Goal: Use online tool/utility

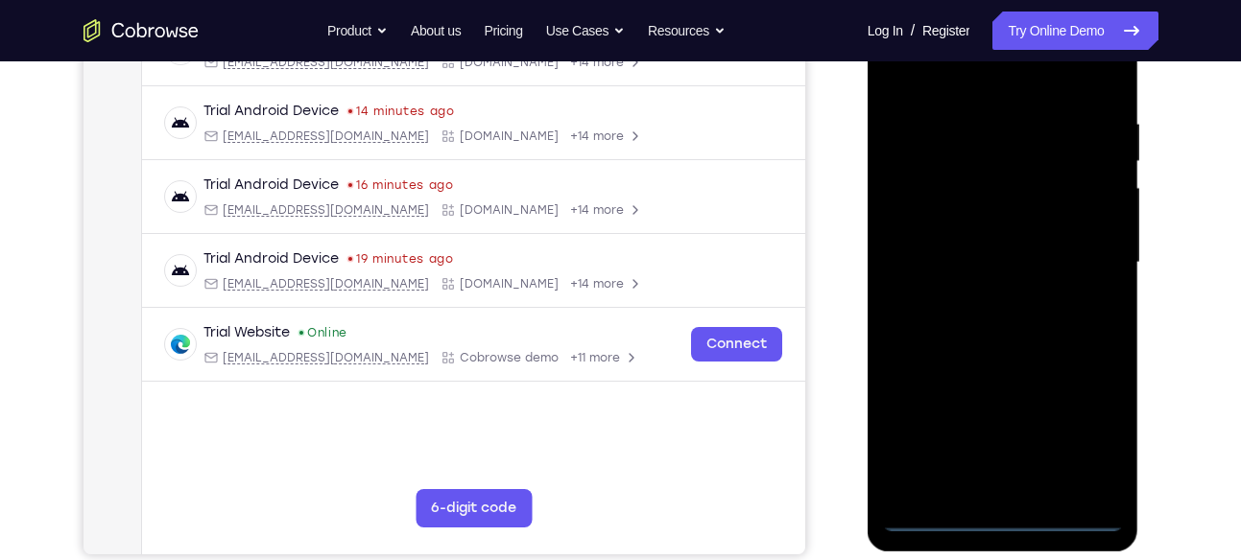
scroll to position [459, 0]
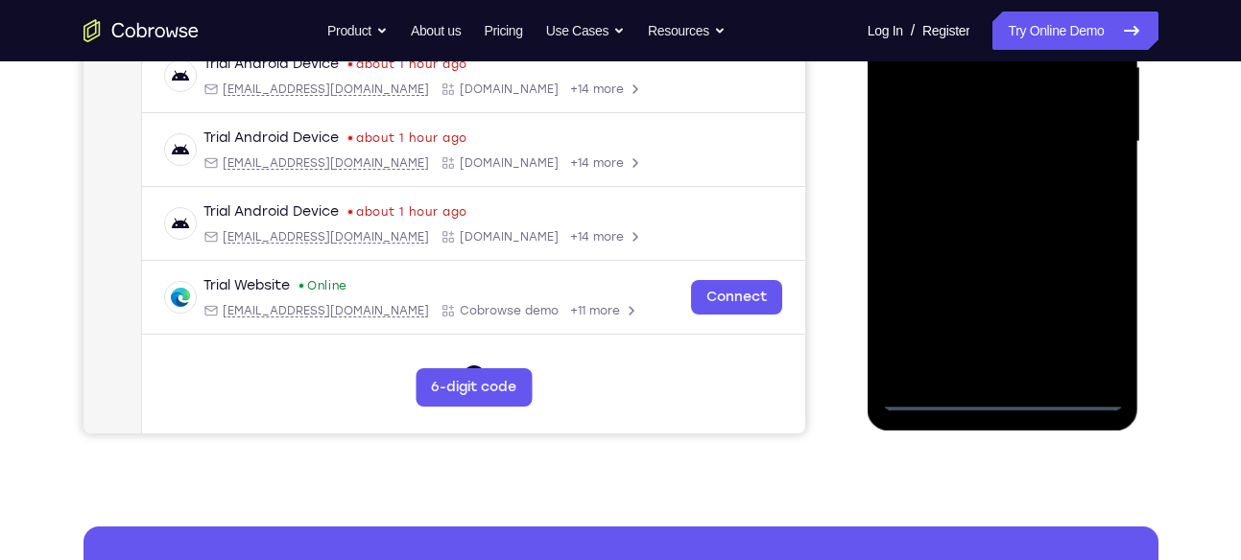
click at [1008, 392] on div at bounding box center [1003, 141] width 242 height 537
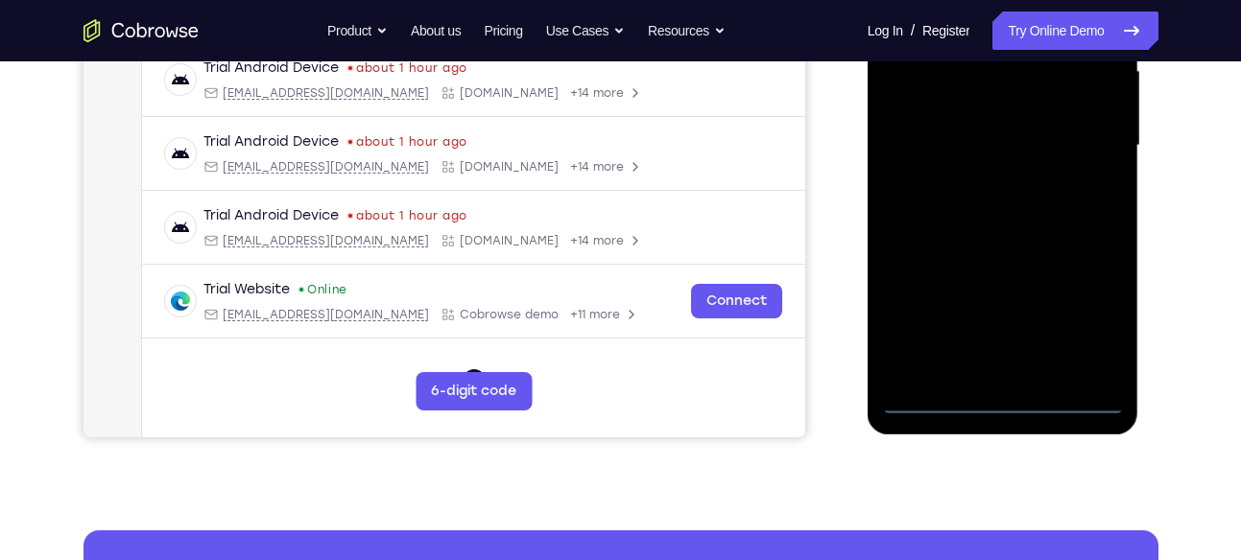
scroll to position [456, 0]
click at [997, 369] on div at bounding box center [1003, 144] width 242 height 537
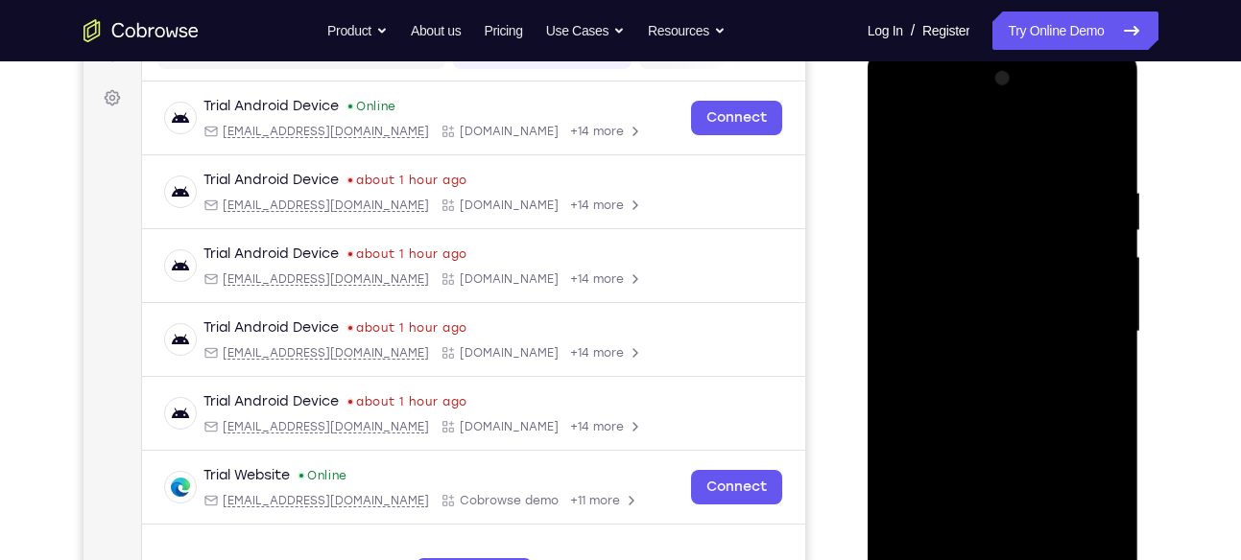
scroll to position [284, 0]
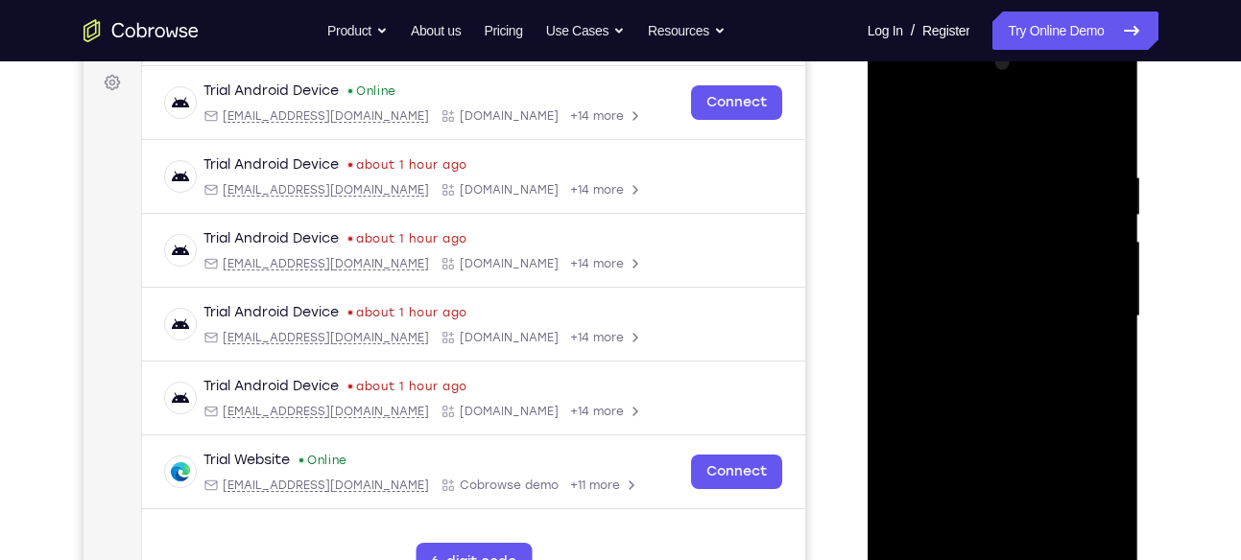
click at [1009, 88] on div at bounding box center [1003, 316] width 242 height 537
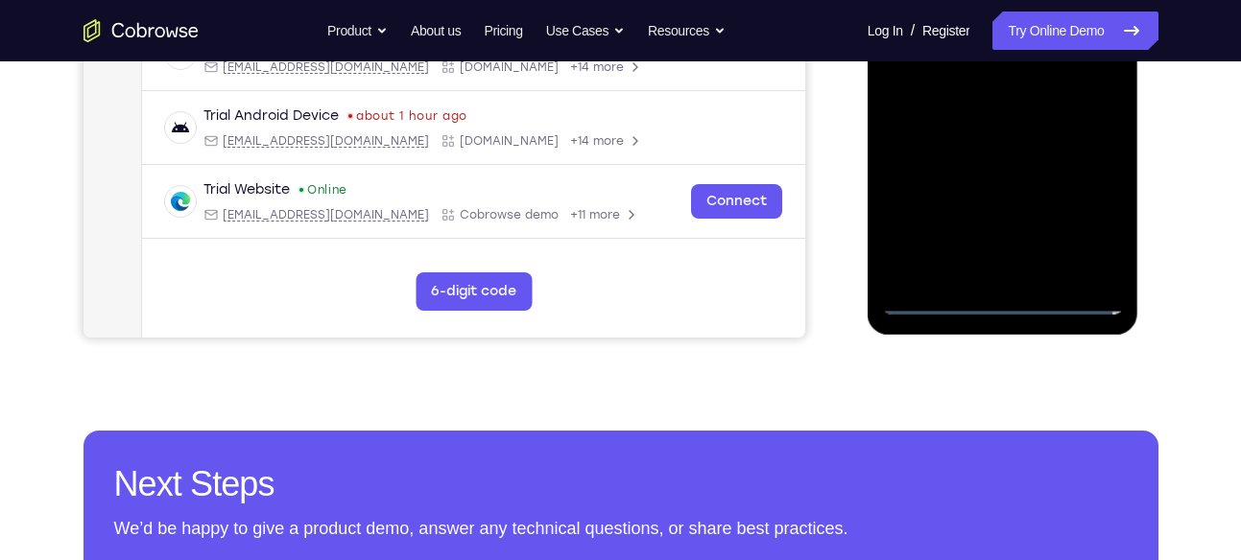
scroll to position [556, 0]
click at [1003, 302] on div at bounding box center [1003, 44] width 242 height 537
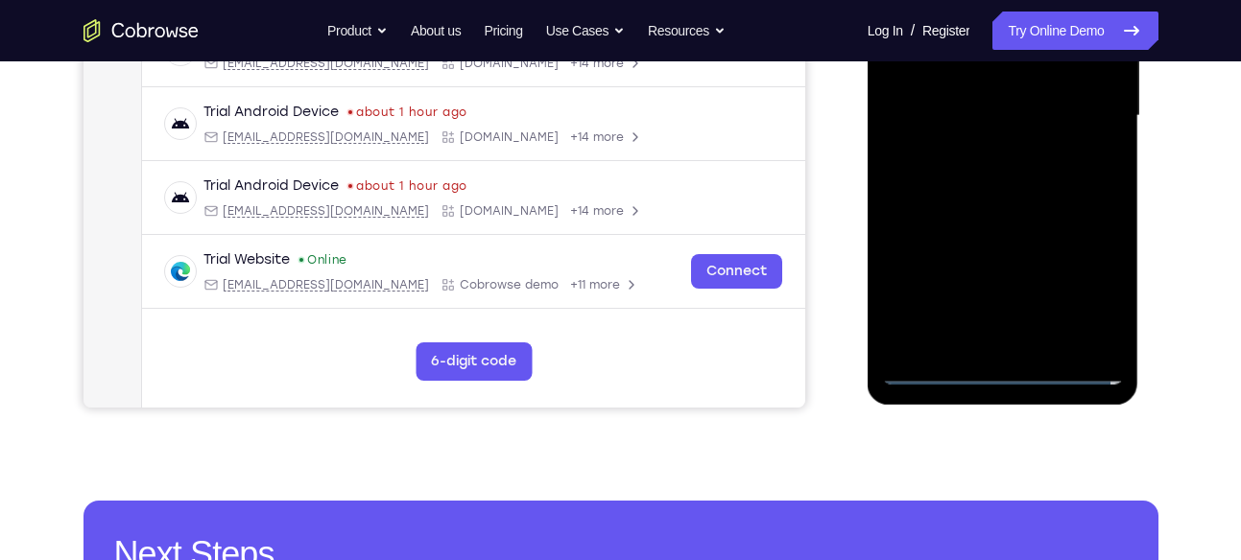
scroll to position [488, 0]
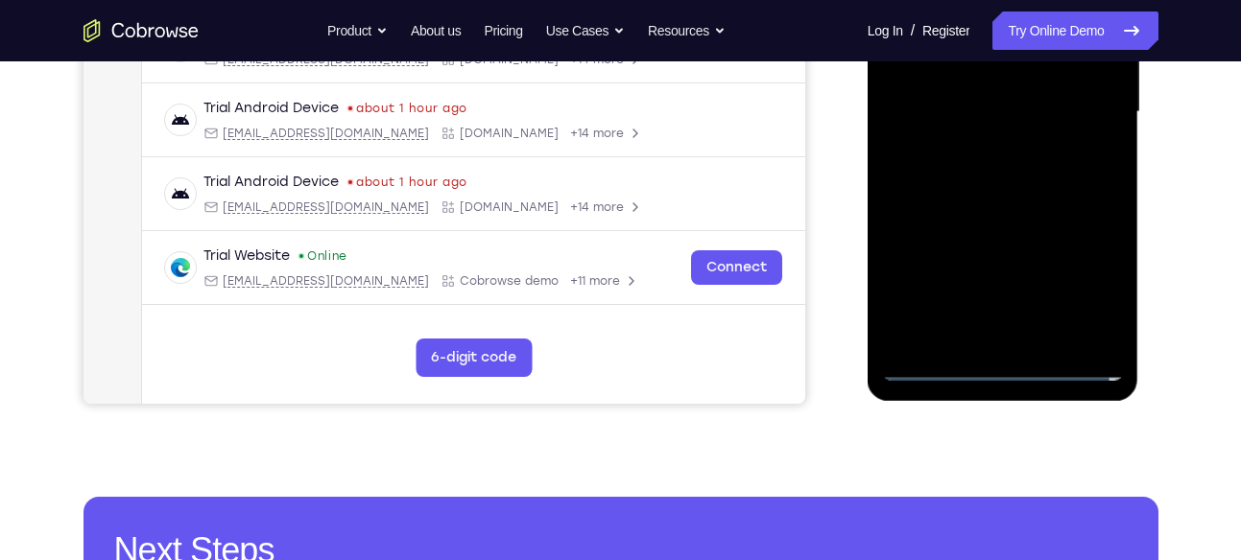
click at [1083, 277] on div at bounding box center [1003, 112] width 242 height 537
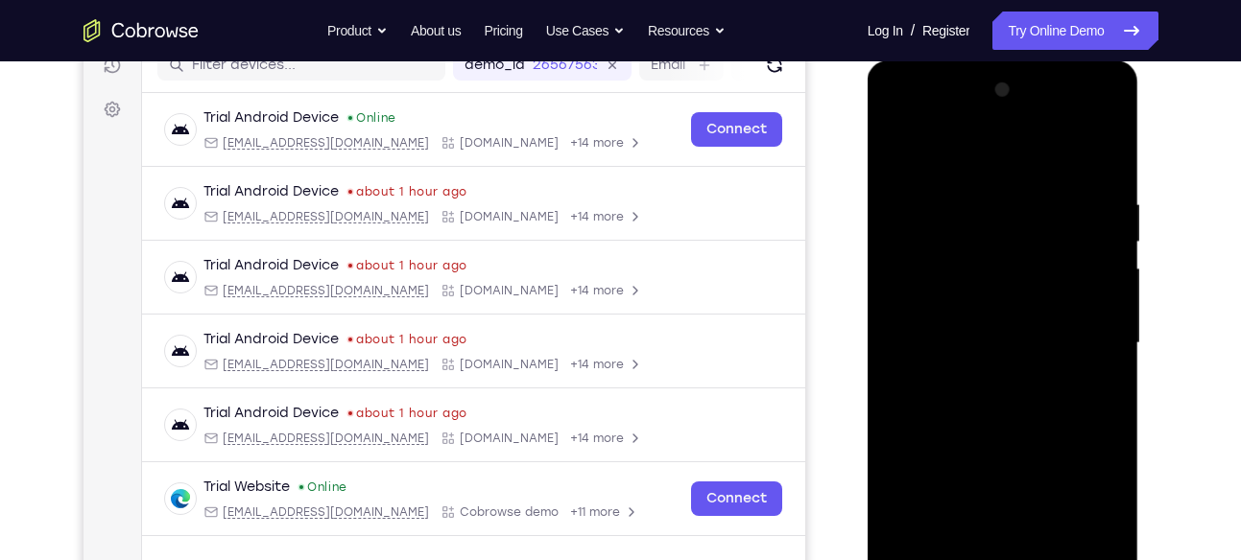
scroll to position [267, 0]
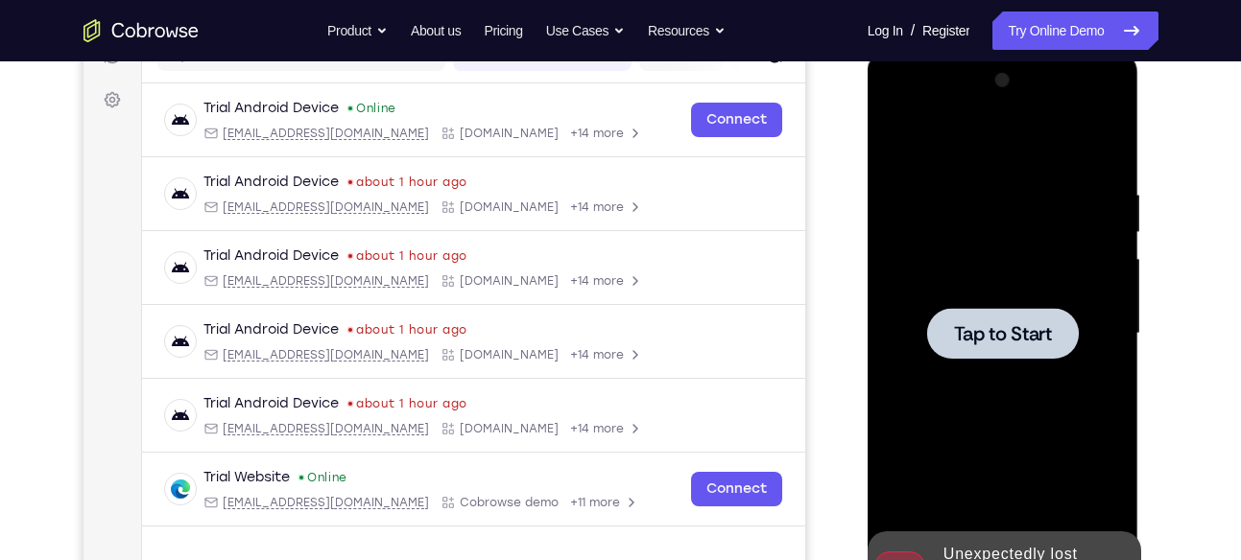
click at [1008, 329] on span "Tap to Start" at bounding box center [1003, 333] width 98 height 19
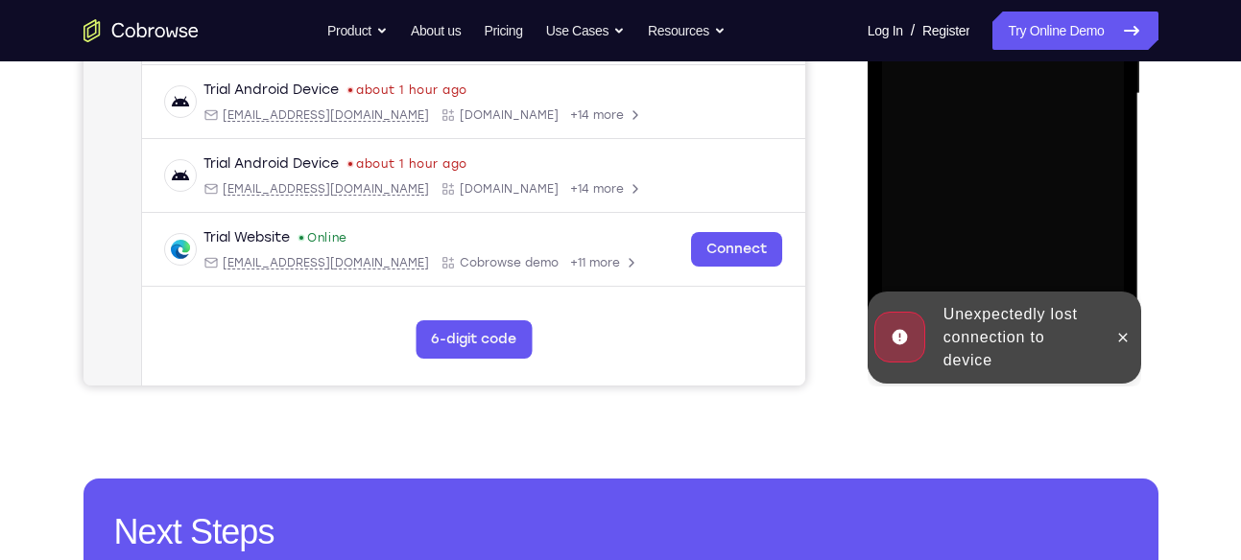
scroll to position [509, 0]
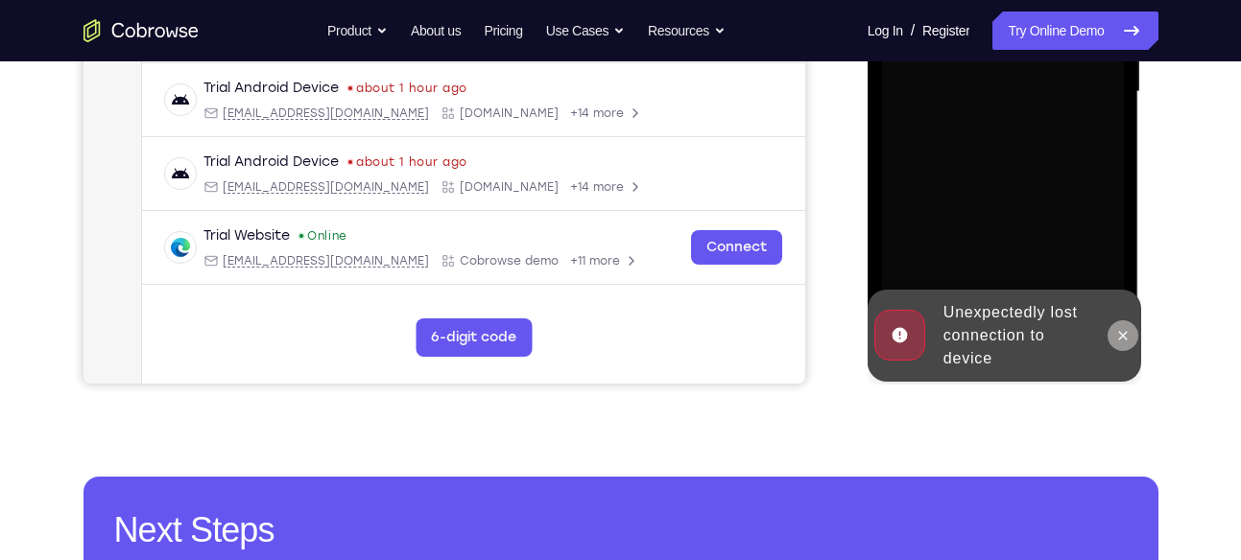
click at [1124, 335] on icon at bounding box center [1123, 335] width 9 height 9
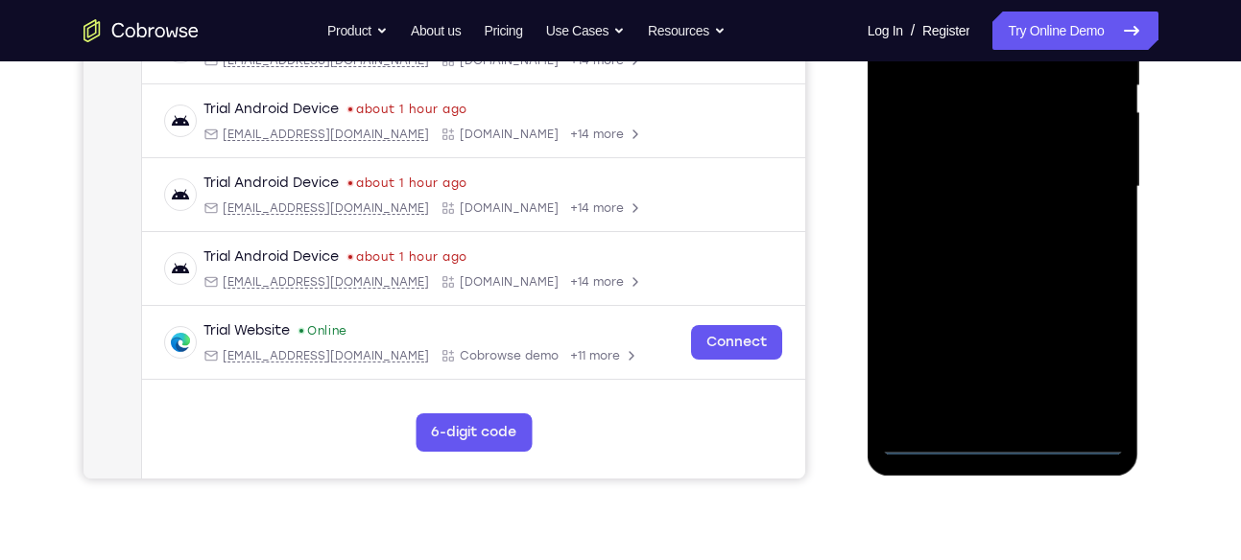
scroll to position [415, 0]
click at [993, 439] on div at bounding box center [1003, 185] width 242 height 537
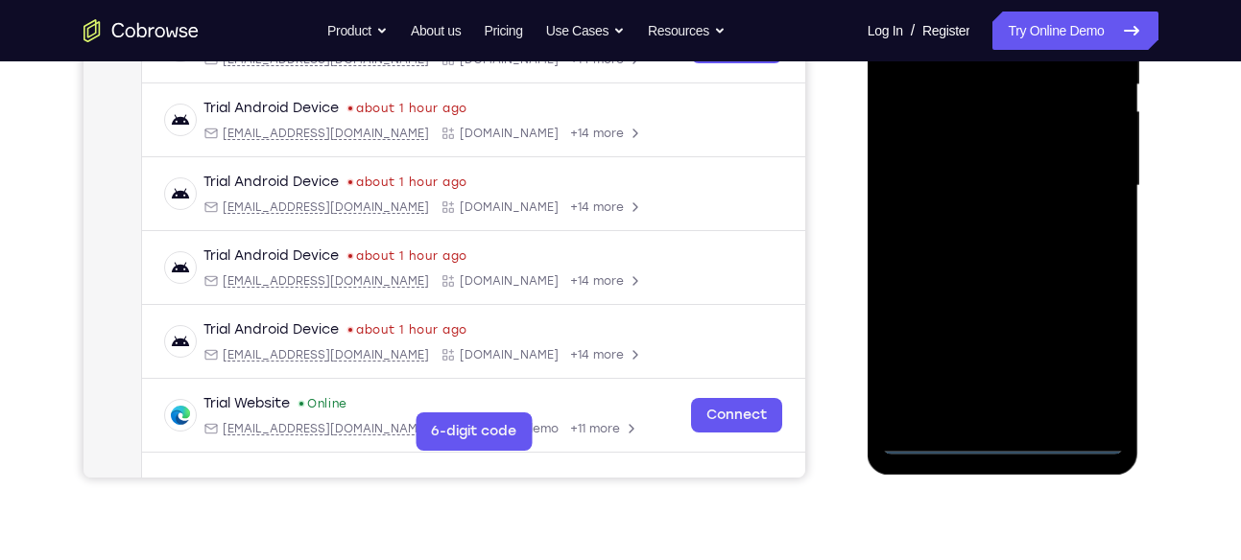
click at [1085, 357] on div at bounding box center [1003, 185] width 242 height 537
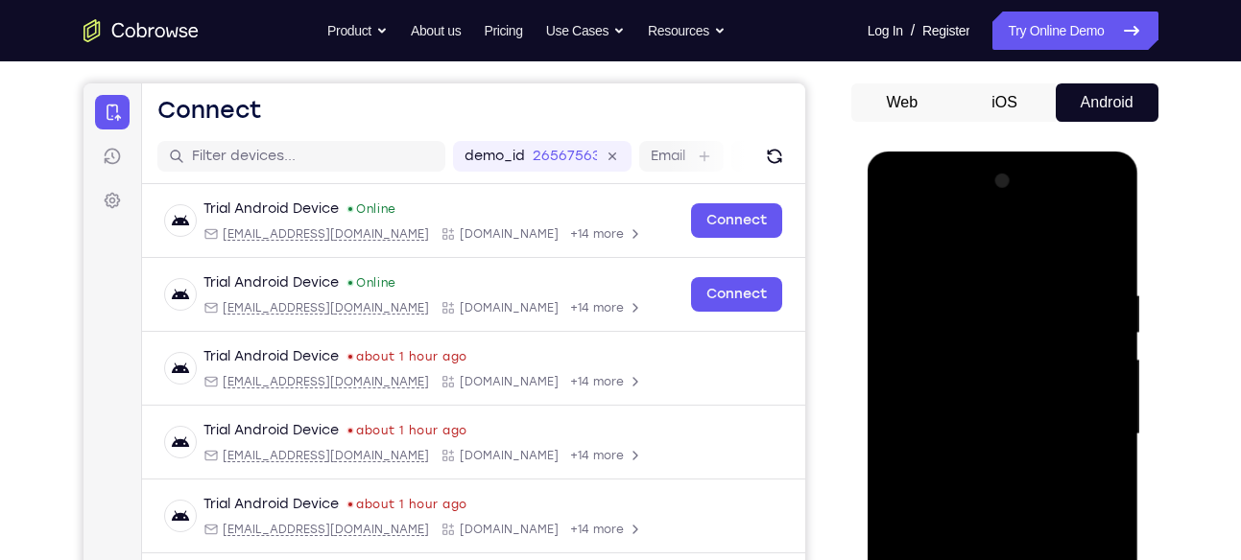
scroll to position [191, 0]
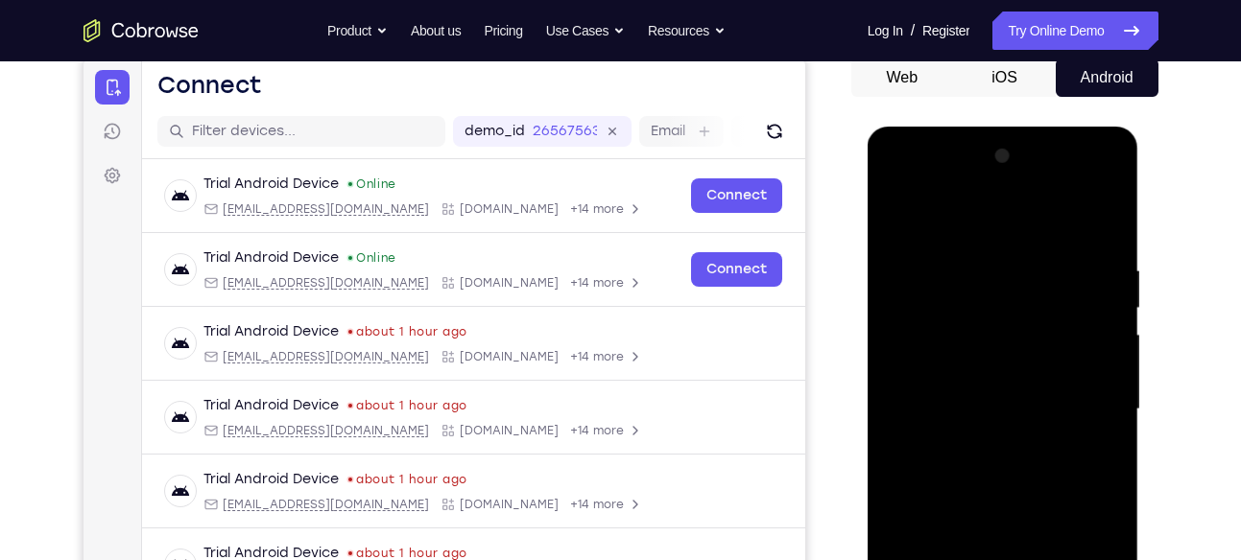
click at [897, 189] on div at bounding box center [1003, 409] width 242 height 537
click at [1088, 399] on div at bounding box center [1003, 409] width 242 height 537
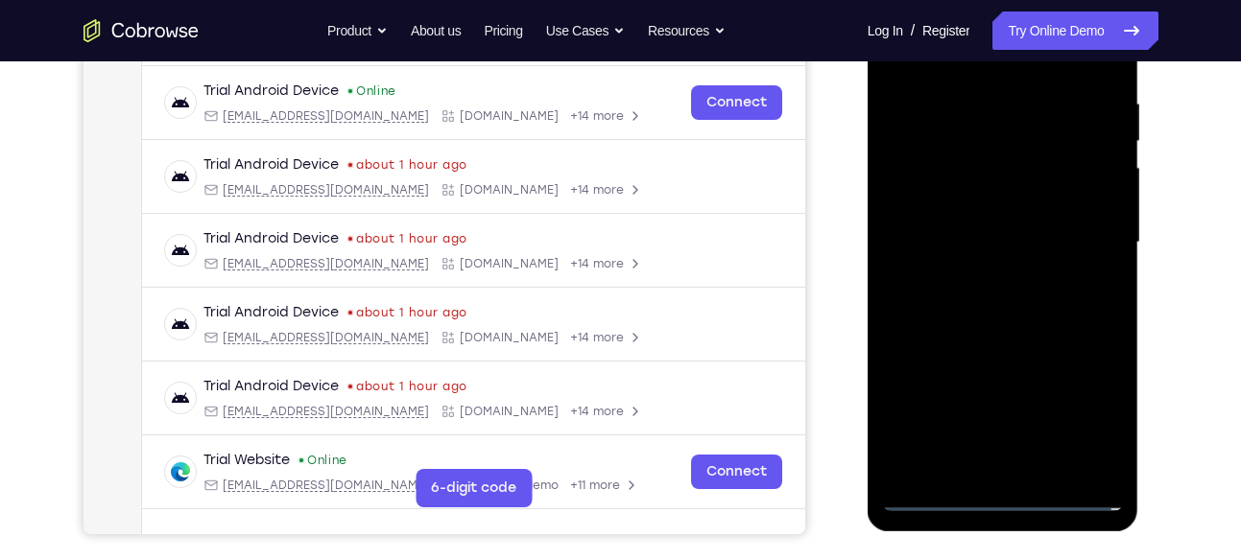
scroll to position [332, 0]
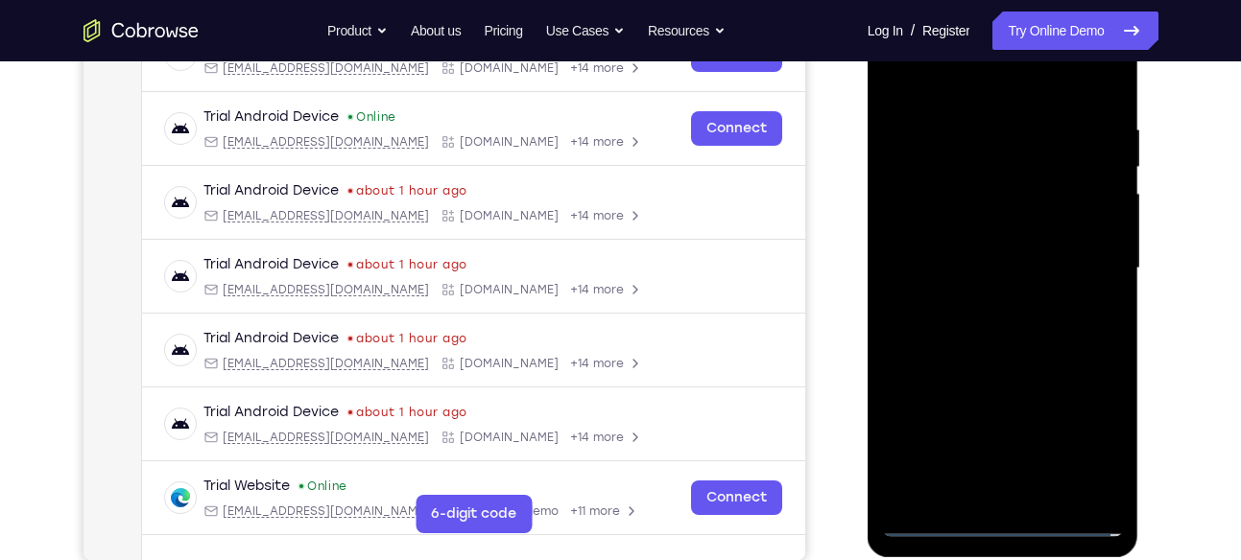
click at [984, 306] on div at bounding box center [1003, 268] width 242 height 537
click at [962, 247] on div at bounding box center [1003, 268] width 242 height 537
click at [983, 226] on div at bounding box center [1003, 268] width 242 height 537
click at [1008, 269] on div at bounding box center [1003, 268] width 242 height 537
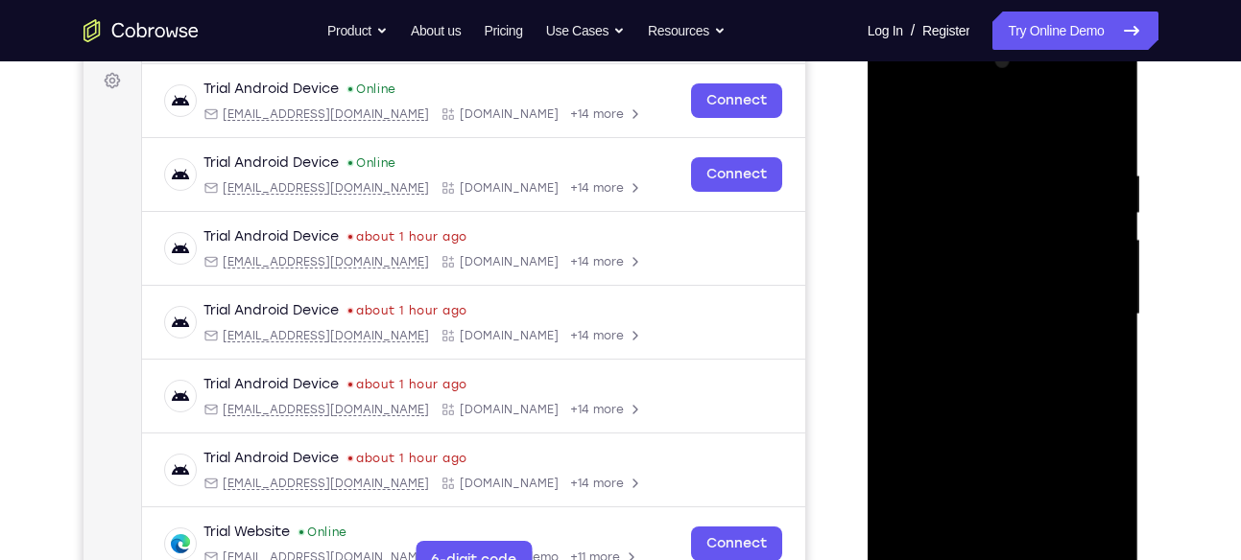
scroll to position [284, 0]
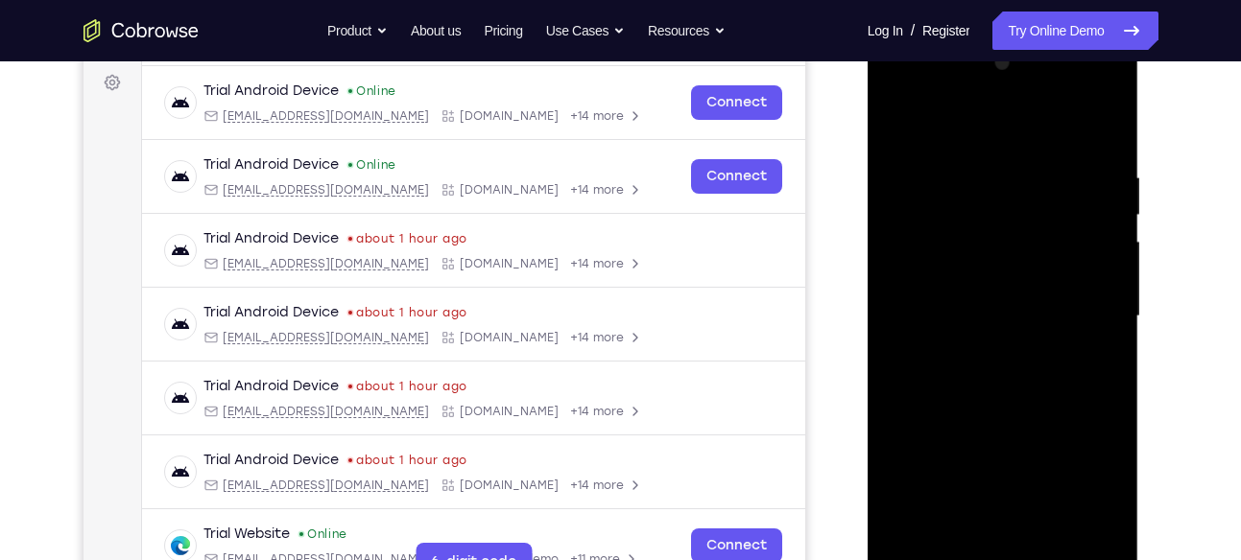
click at [1001, 396] on div at bounding box center [1003, 316] width 242 height 537
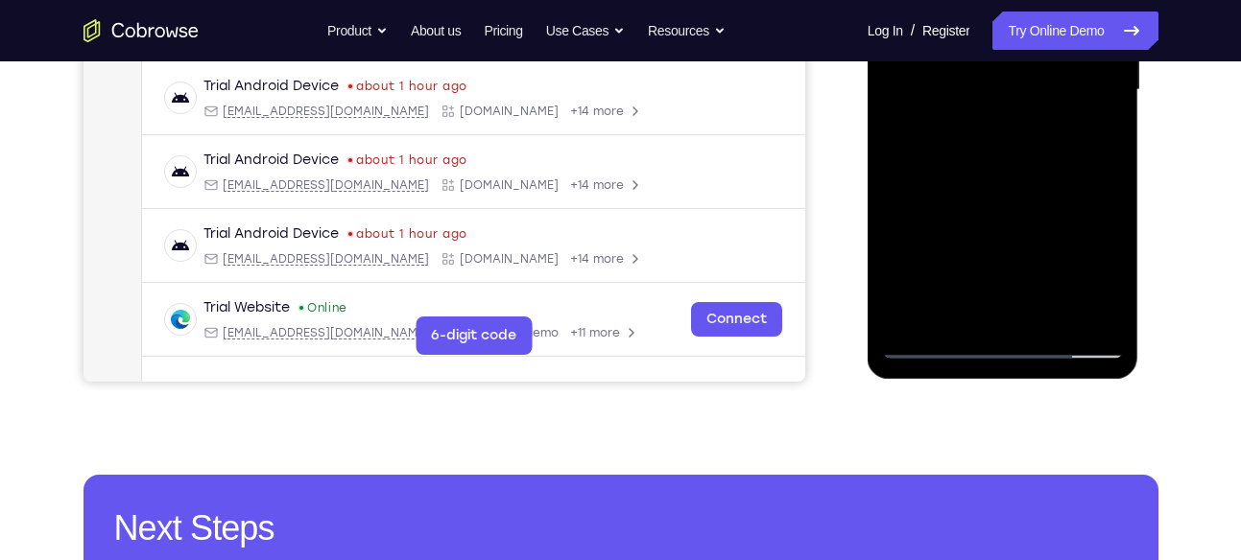
scroll to position [511, 0]
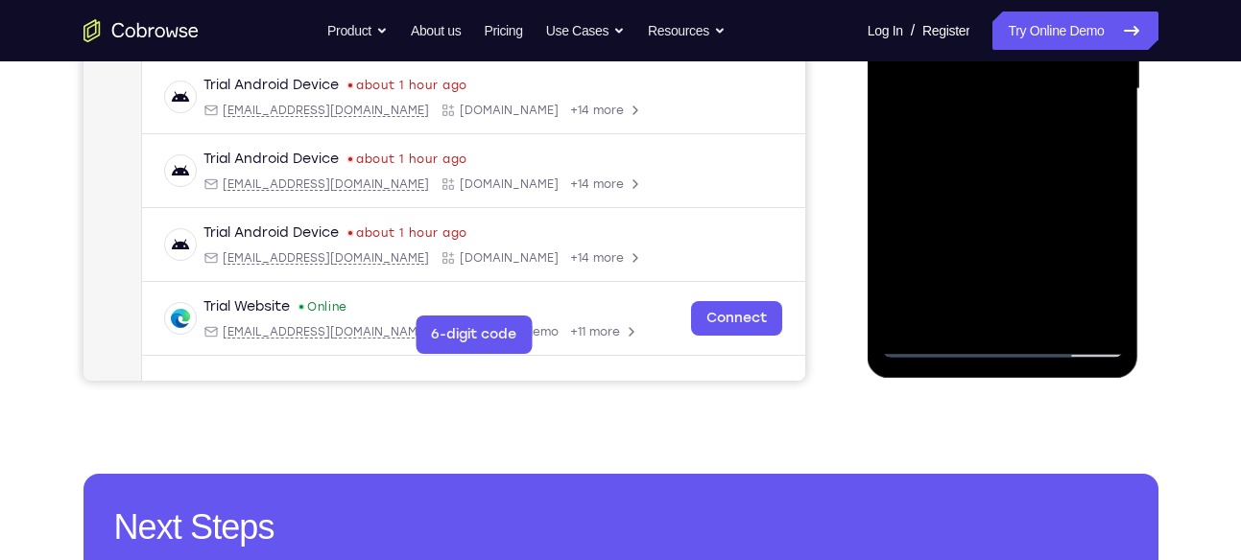
click at [961, 321] on div at bounding box center [1003, 89] width 242 height 537
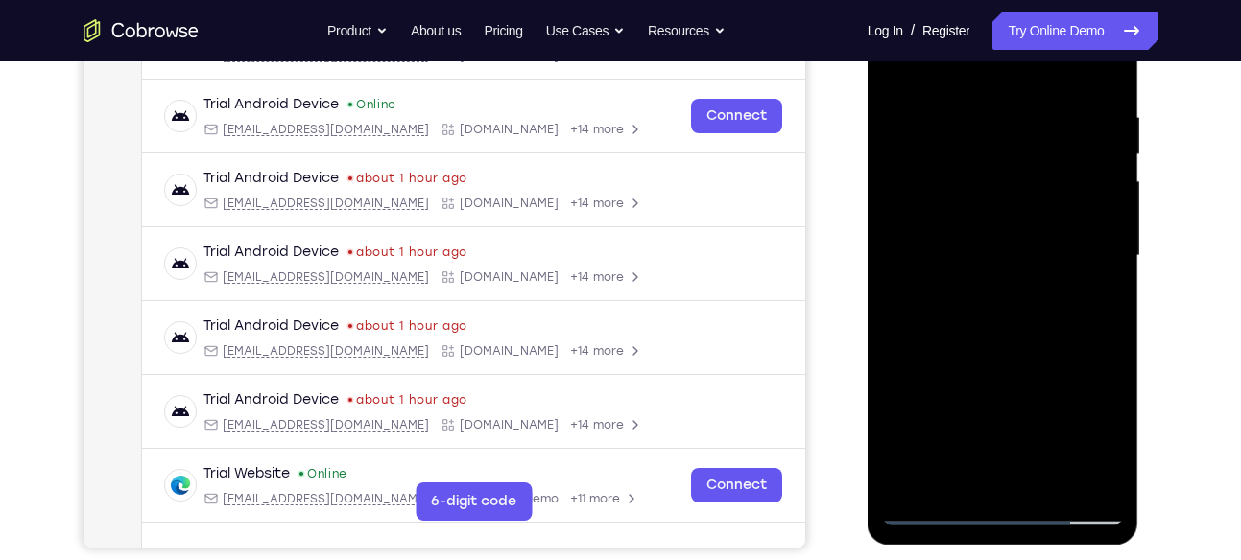
scroll to position [344, 0]
drag, startPoint x: 938, startPoint y: 75, endPoint x: 933, endPoint y: -1, distance: 76.0
click at [933, 0] on div at bounding box center [1003, 256] width 242 height 537
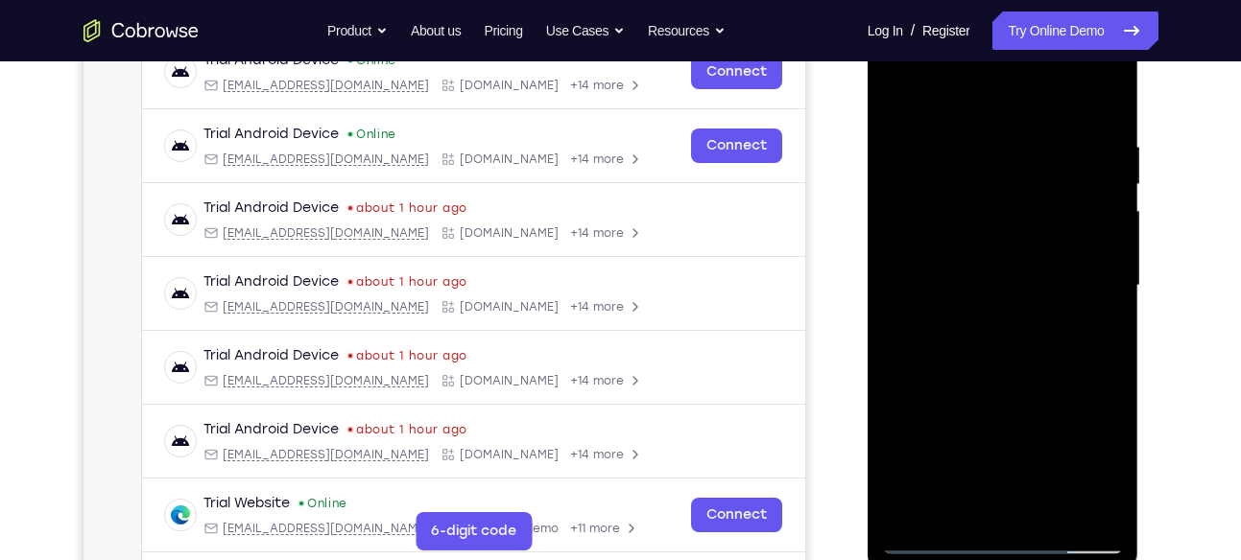
scroll to position [314, 0]
click at [983, 95] on div at bounding box center [1003, 286] width 242 height 537
click at [968, 123] on div at bounding box center [1003, 286] width 242 height 537
click at [1008, 160] on div at bounding box center [1003, 286] width 242 height 537
click at [1055, 127] on div at bounding box center [1003, 286] width 242 height 537
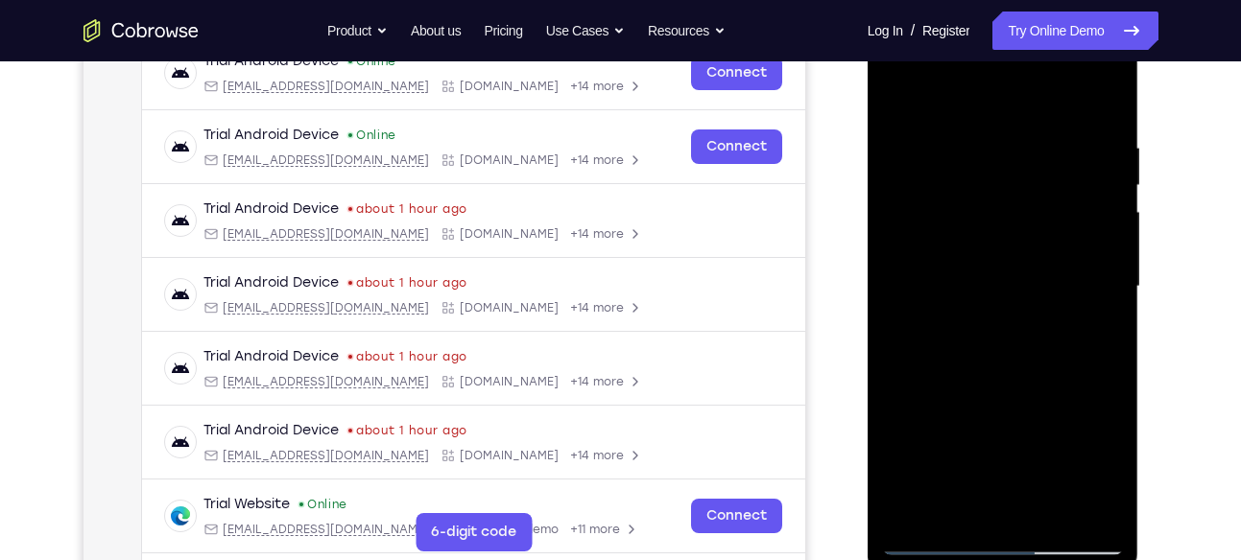
click at [997, 331] on div at bounding box center [1003, 286] width 242 height 537
click at [1008, 392] on div at bounding box center [1003, 286] width 242 height 537
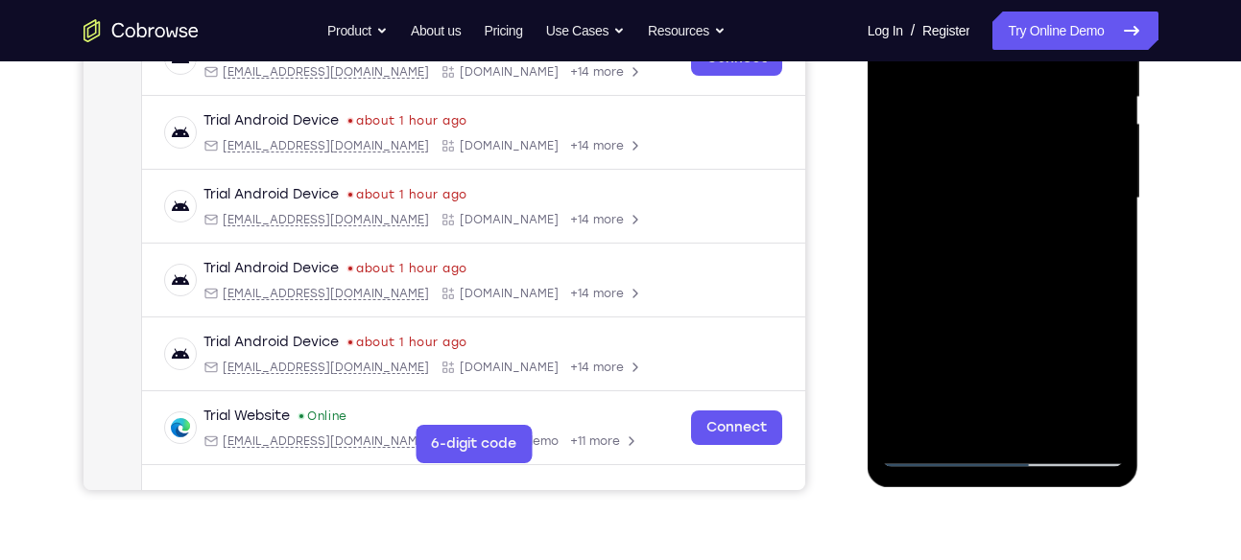
scroll to position [403, 0]
click at [962, 407] on div at bounding box center [1003, 197] width 242 height 537
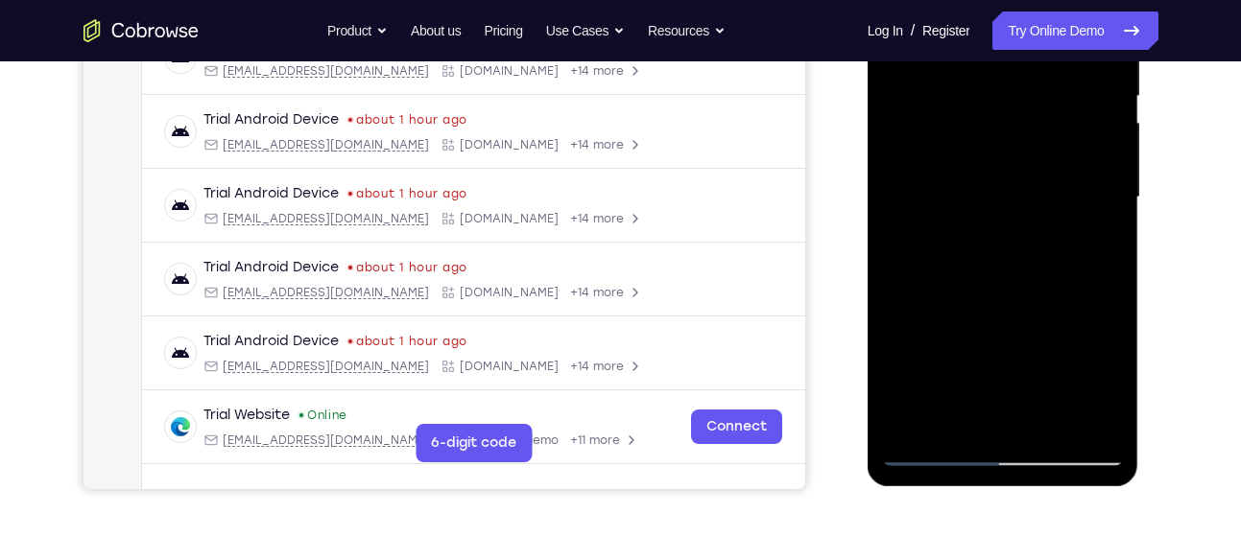
click at [1118, 372] on div at bounding box center [1003, 197] width 242 height 537
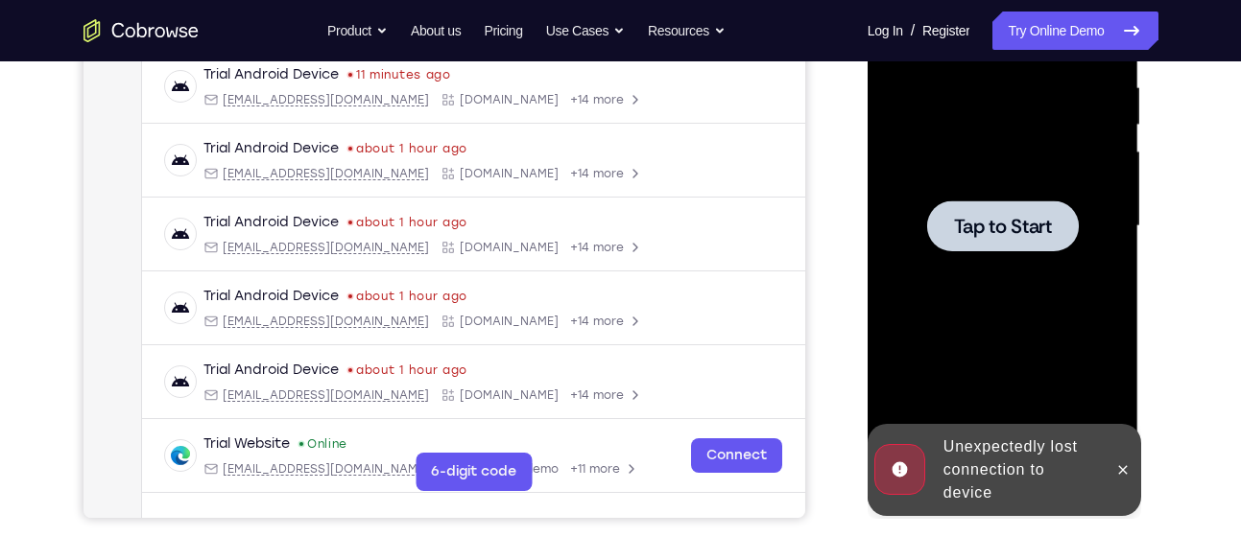
scroll to position [373, 0]
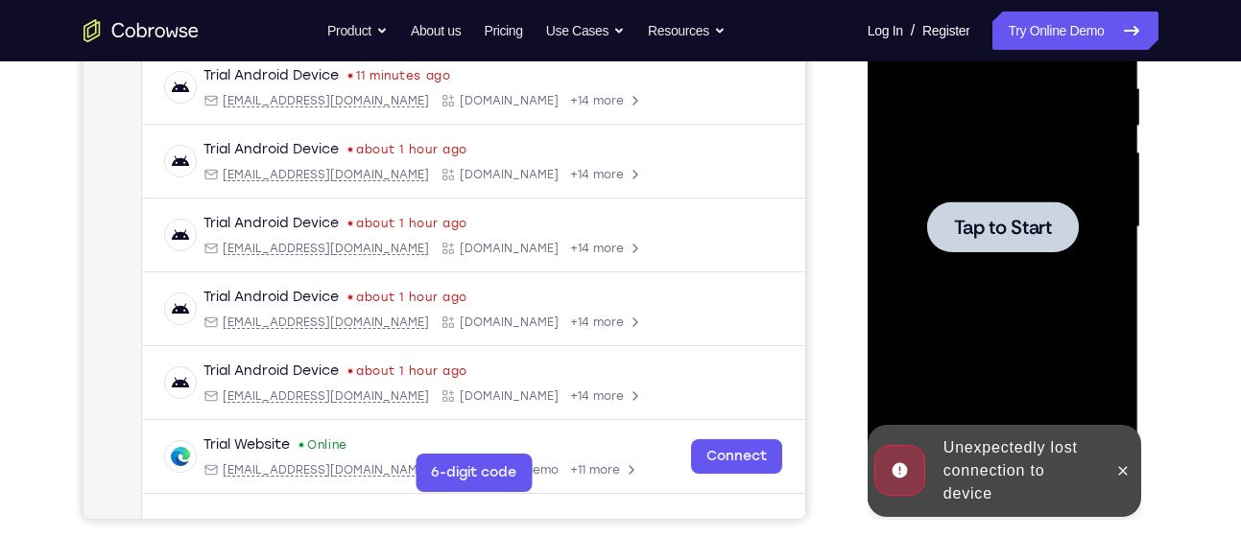
click at [1022, 259] on div at bounding box center [1003, 227] width 242 height 537
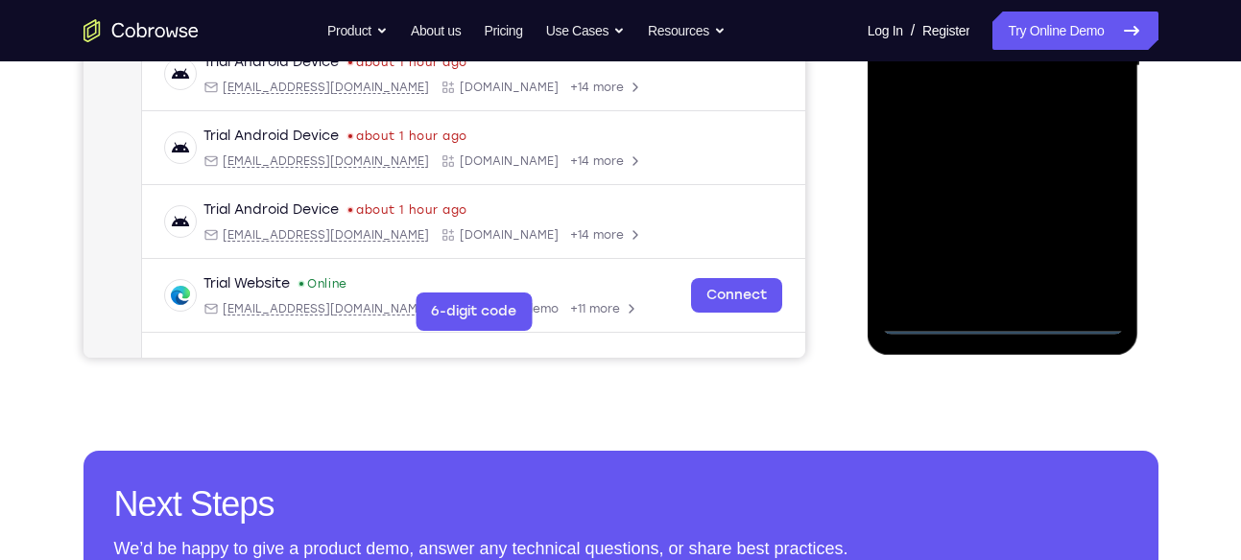
scroll to position [536, 0]
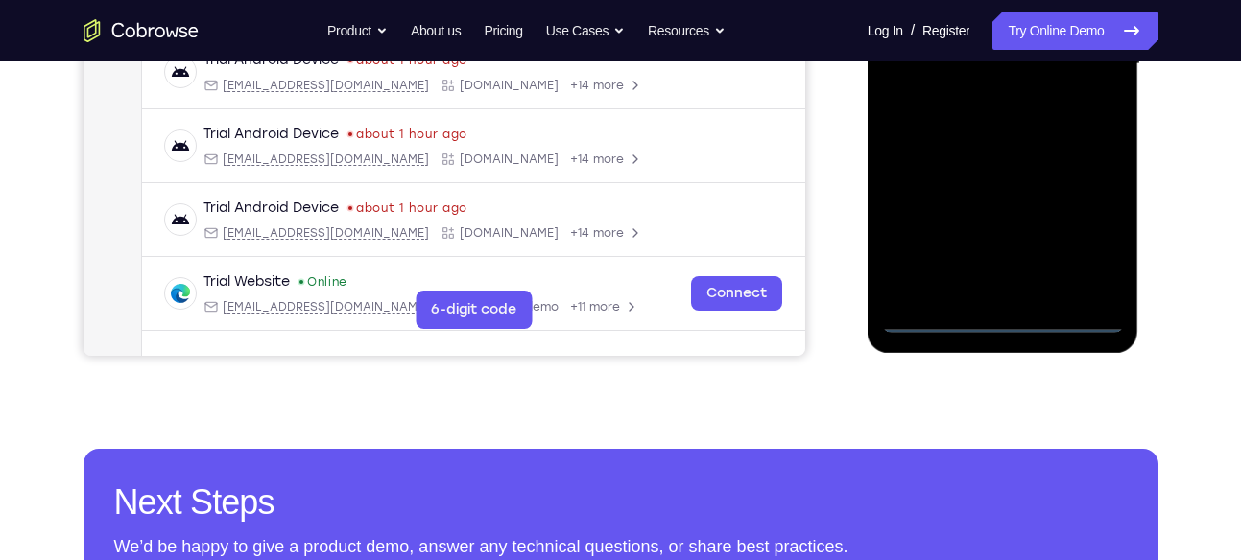
click at [1003, 323] on div at bounding box center [1003, 64] width 242 height 537
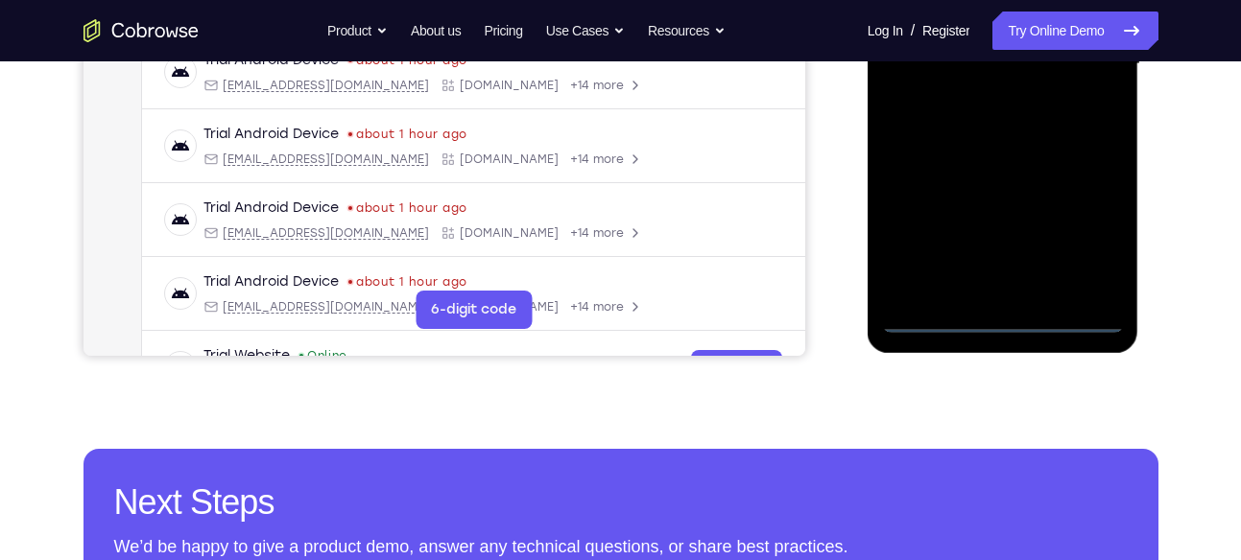
scroll to position [454, 0]
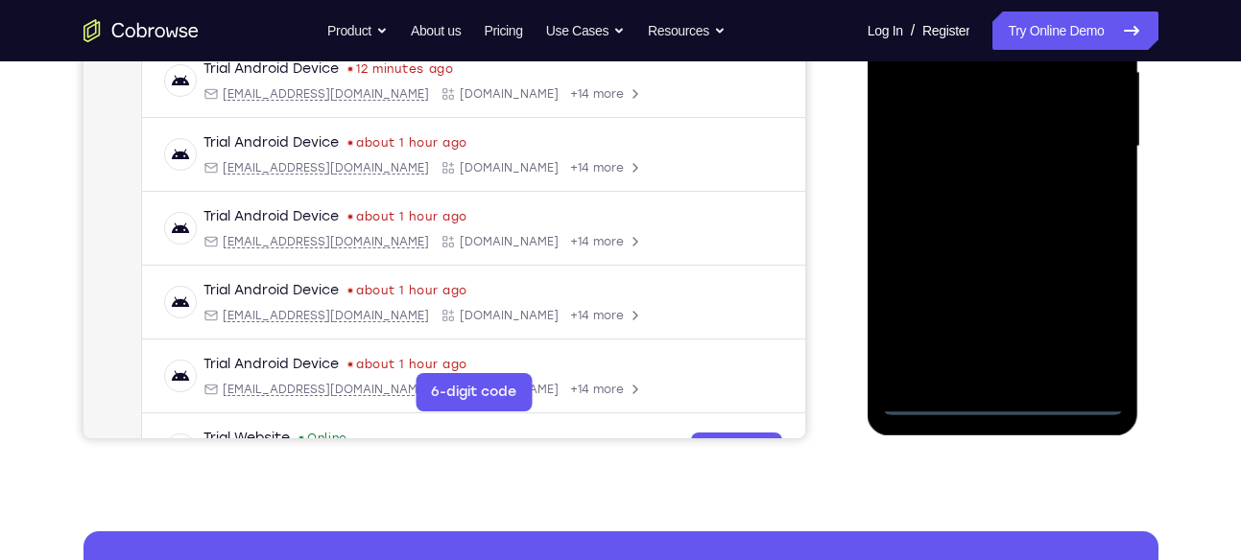
click at [1087, 312] on div at bounding box center [1003, 146] width 242 height 537
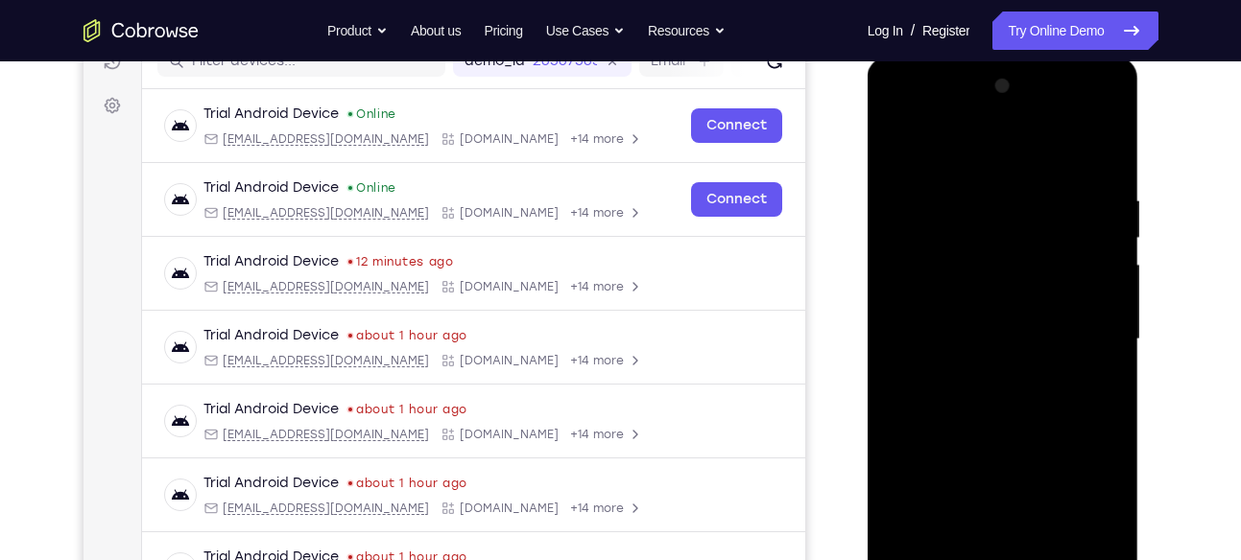
scroll to position [262, 0]
click at [899, 114] on div at bounding box center [1003, 338] width 242 height 537
click at [1079, 326] on div at bounding box center [1003, 338] width 242 height 537
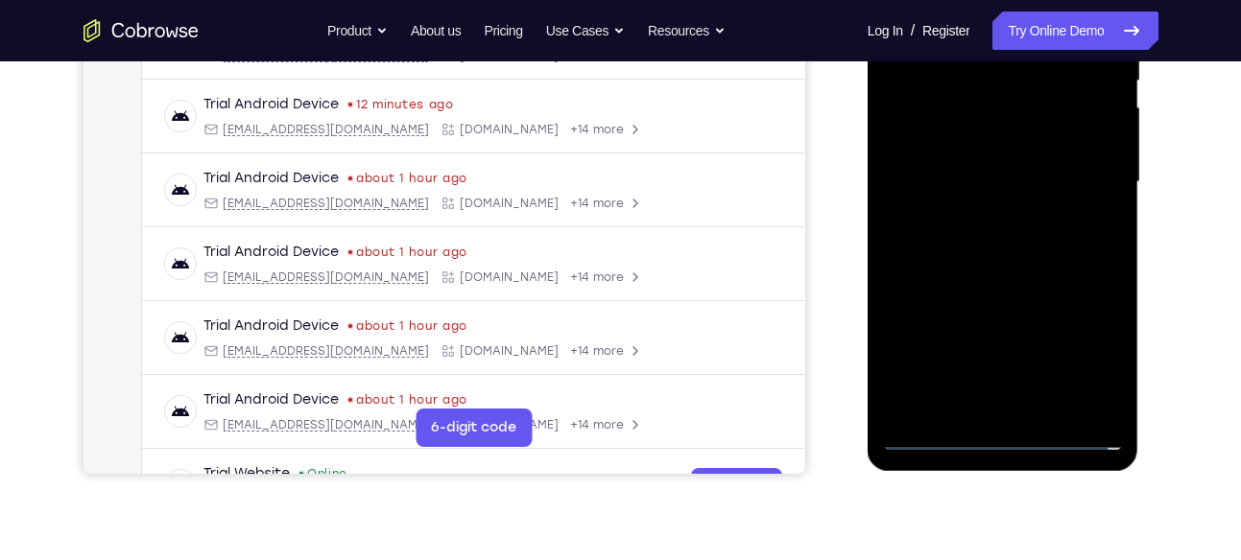
scroll to position [416, 0]
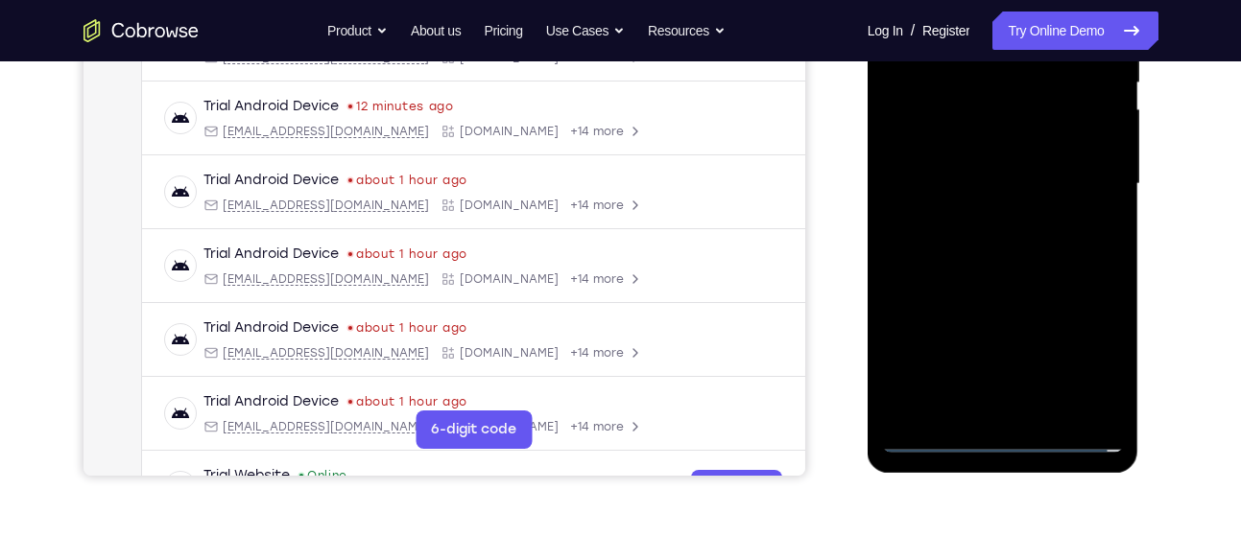
click at [1025, 411] on div at bounding box center [1003, 184] width 242 height 537
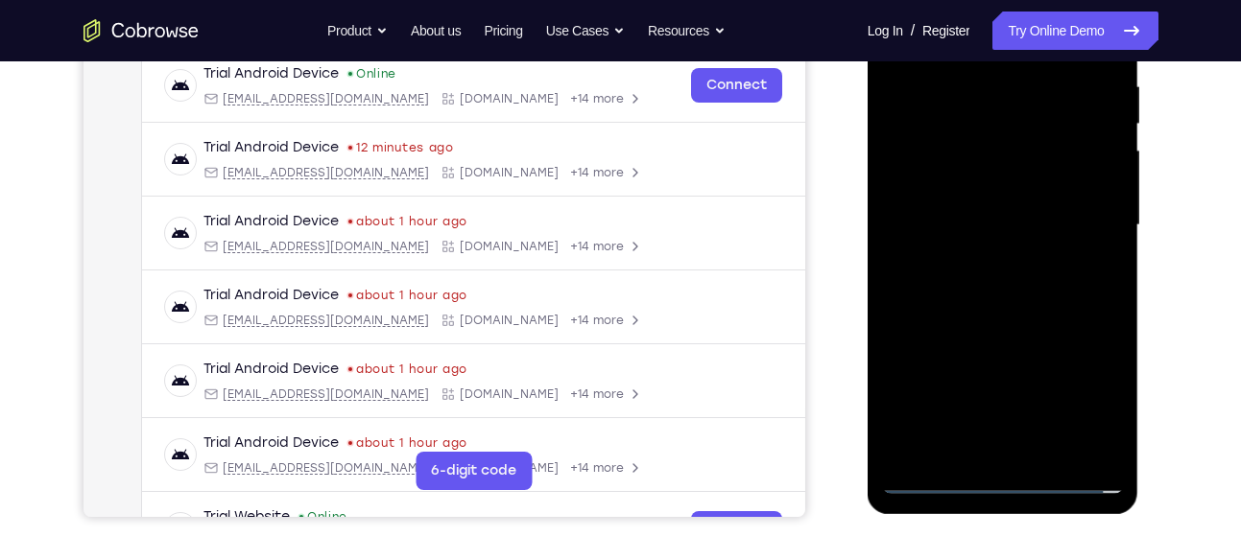
scroll to position [374, 0]
click at [984, 184] on div at bounding box center [1003, 226] width 242 height 537
click at [999, 212] on div at bounding box center [1003, 226] width 242 height 537
click at [990, 177] on div at bounding box center [1003, 225] width 242 height 537
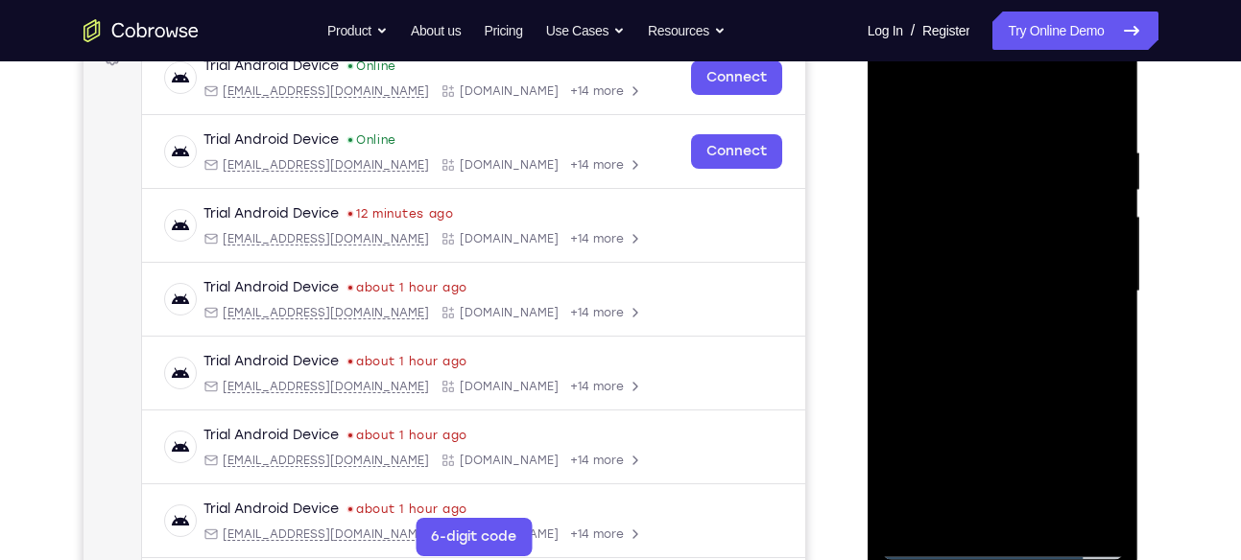
scroll to position [308, 0]
drag, startPoint x: 975, startPoint y: 105, endPoint x: 984, endPoint y: 18, distance: 86.8
click at [984, 18] on div at bounding box center [1003, 296] width 272 height 572
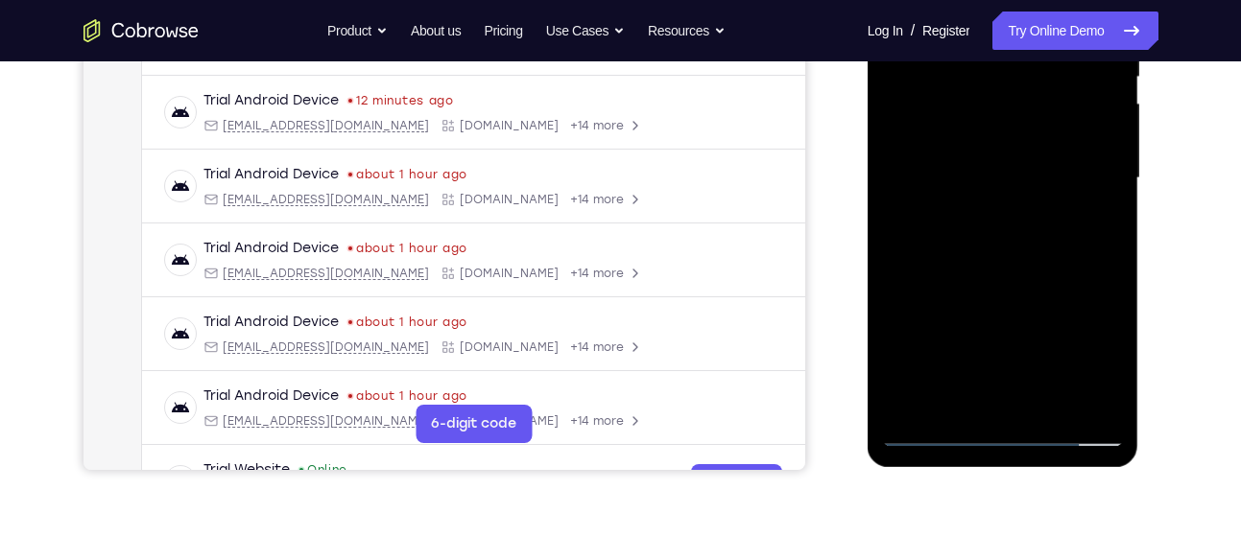
scroll to position [423, 0]
click at [955, 403] on div at bounding box center [1003, 177] width 242 height 537
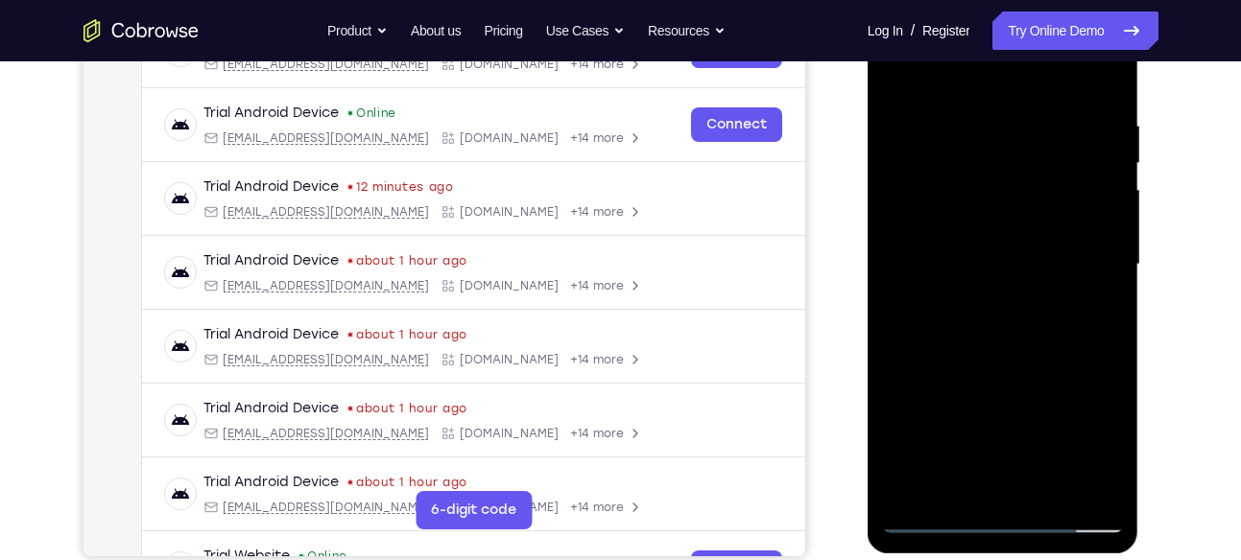
scroll to position [335, 0]
click at [949, 71] on div at bounding box center [1003, 265] width 242 height 537
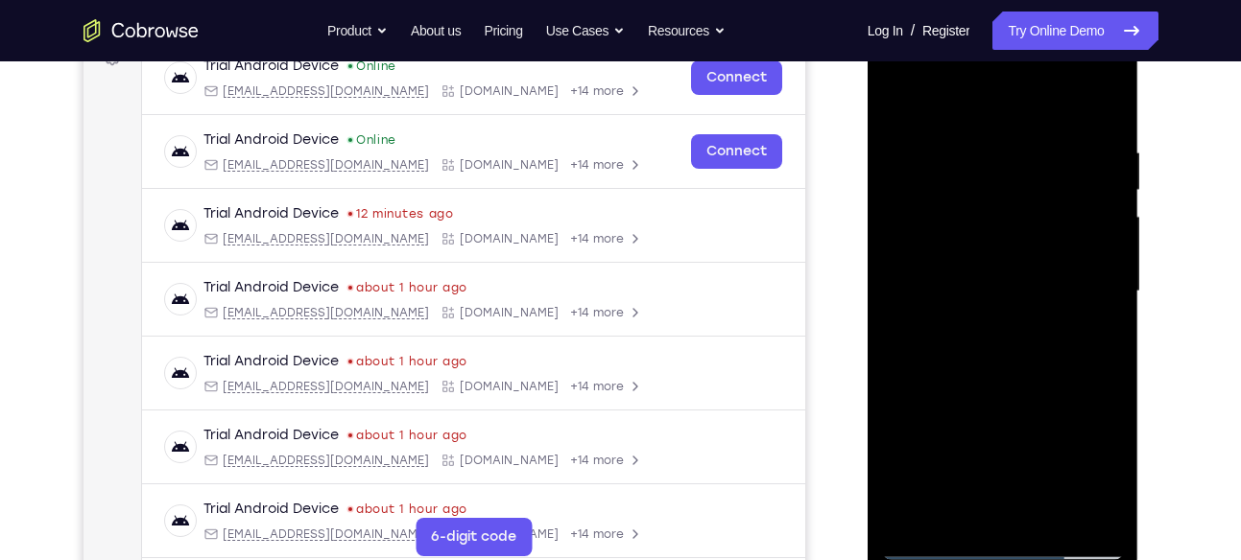
drag, startPoint x: 990, startPoint y: 186, endPoint x: 975, endPoint y: 359, distance: 173.4
click at [975, 359] on div at bounding box center [1003, 291] width 242 height 537
click at [988, 136] on div at bounding box center [1003, 291] width 242 height 537
click at [1065, 130] on div at bounding box center [1003, 291] width 242 height 537
click at [1005, 339] on div at bounding box center [1003, 291] width 242 height 537
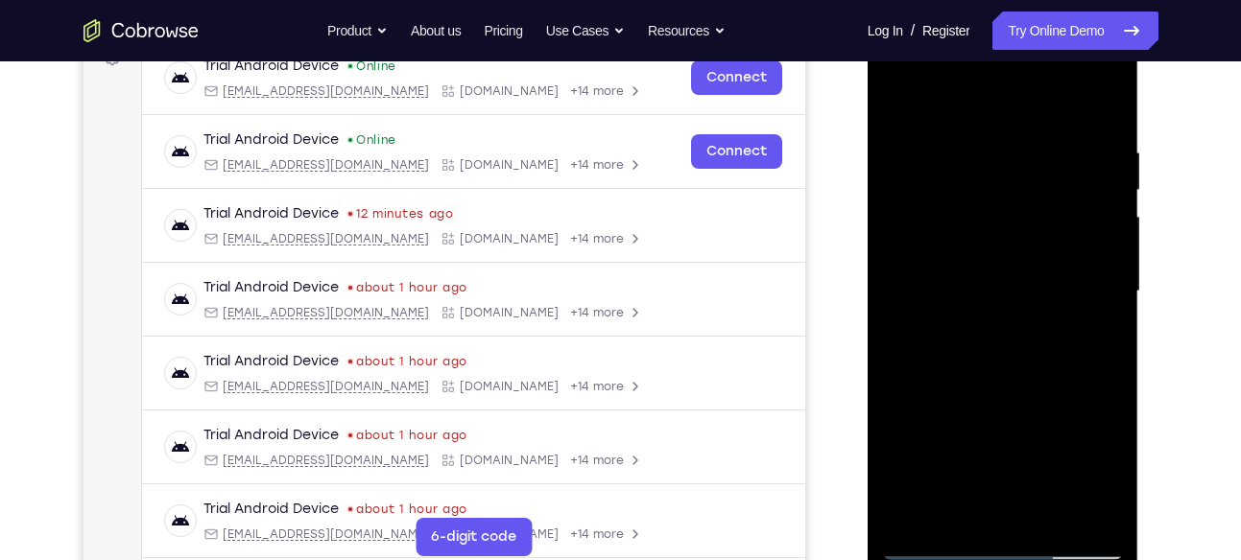
click at [1014, 364] on div at bounding box center [1003, 291] width 242 height 537
click at [1032, 323] on div at bounding box center [1003, 291] width 242 height 537
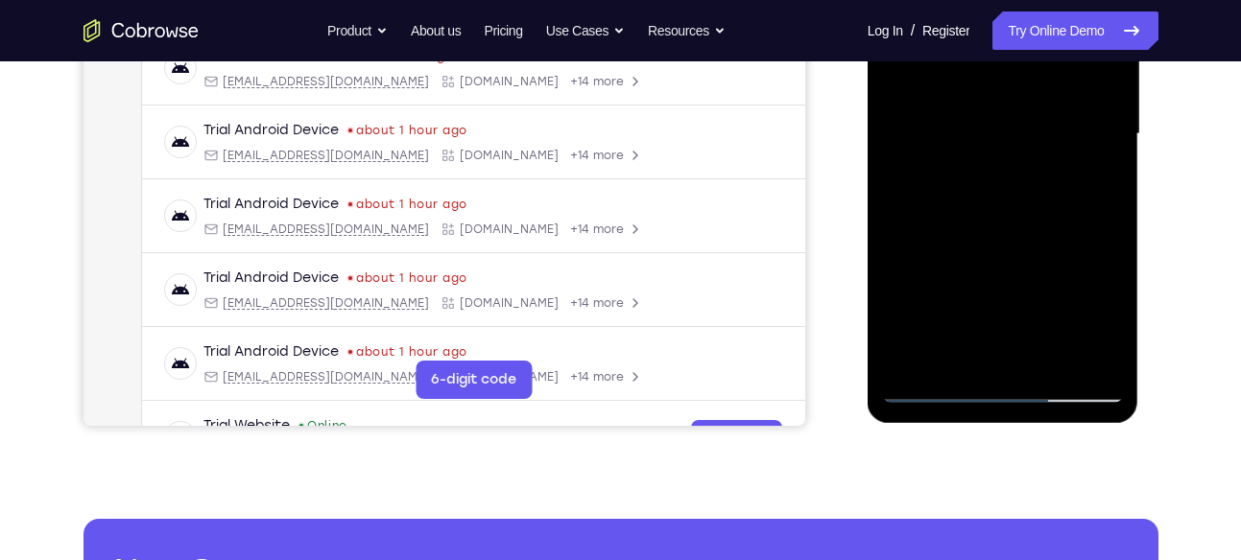
scroll to position [467, 0]
click at [1010, 348] on div at bounding box center [1003, 133] width 242 height 537
click at [1113, 319] on div at bounding box center [1003, 133] width 242 height 537
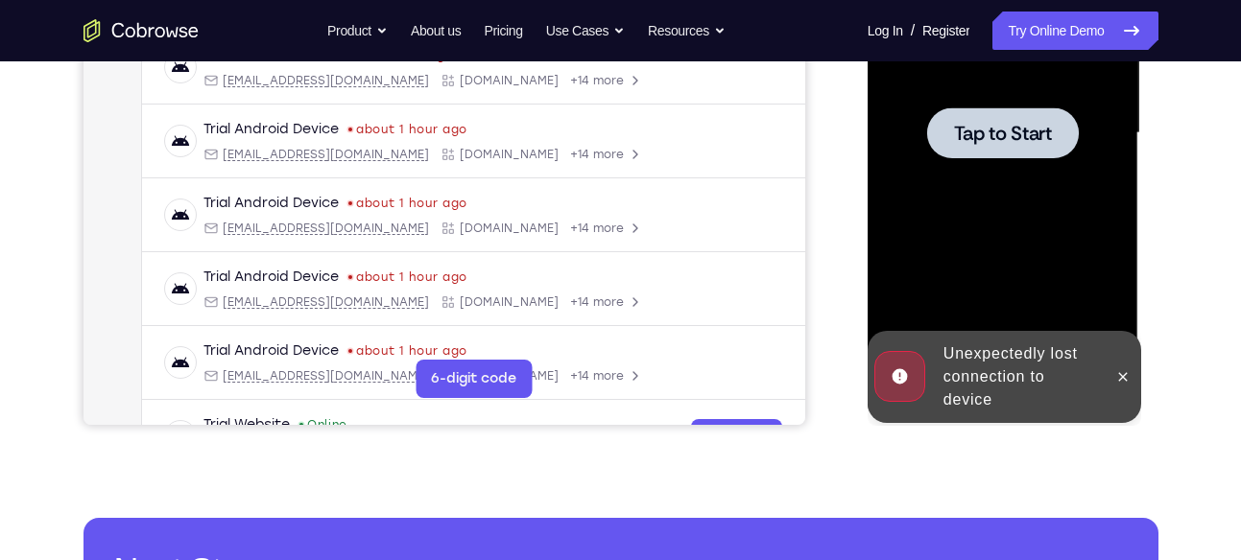
click at [1063, 232] on div at bounding box center [1003, 133] width 242 height 537
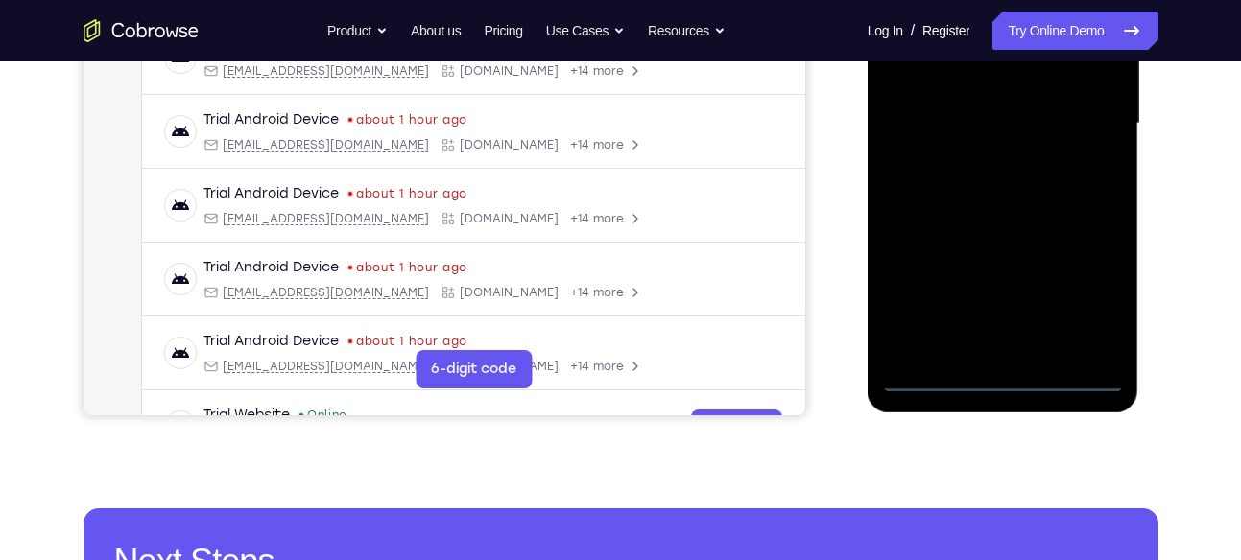
scroll to position [478, 0]
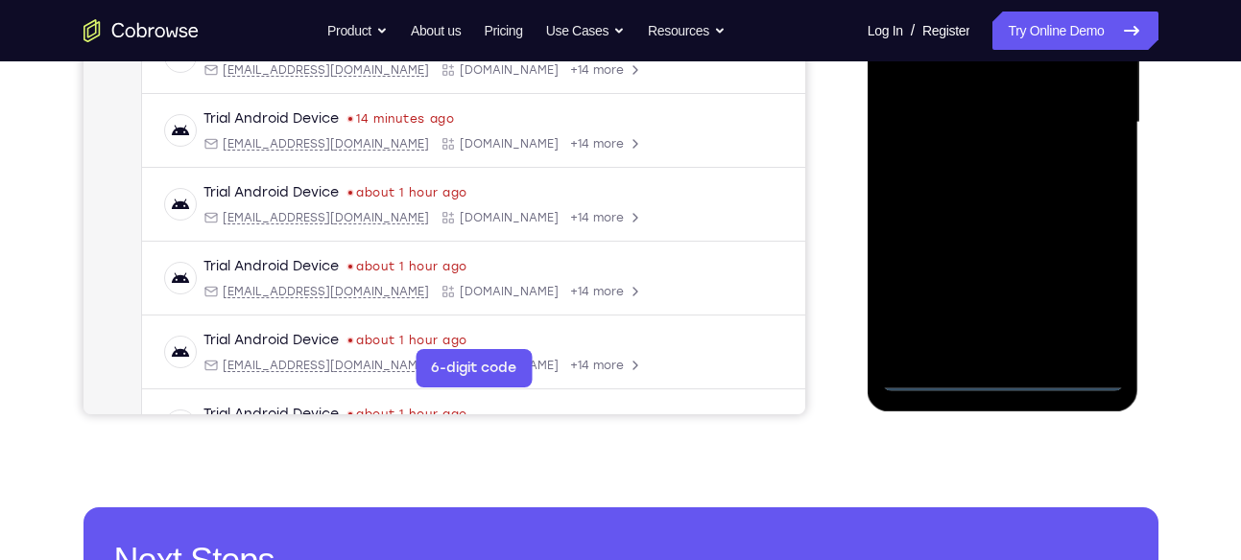
click at [1008, 382] on div at bounding box center [1003, 122] width 242 height 537
click at [1093, 290] on div at bounding box center [1003, 122] width 242 height 537
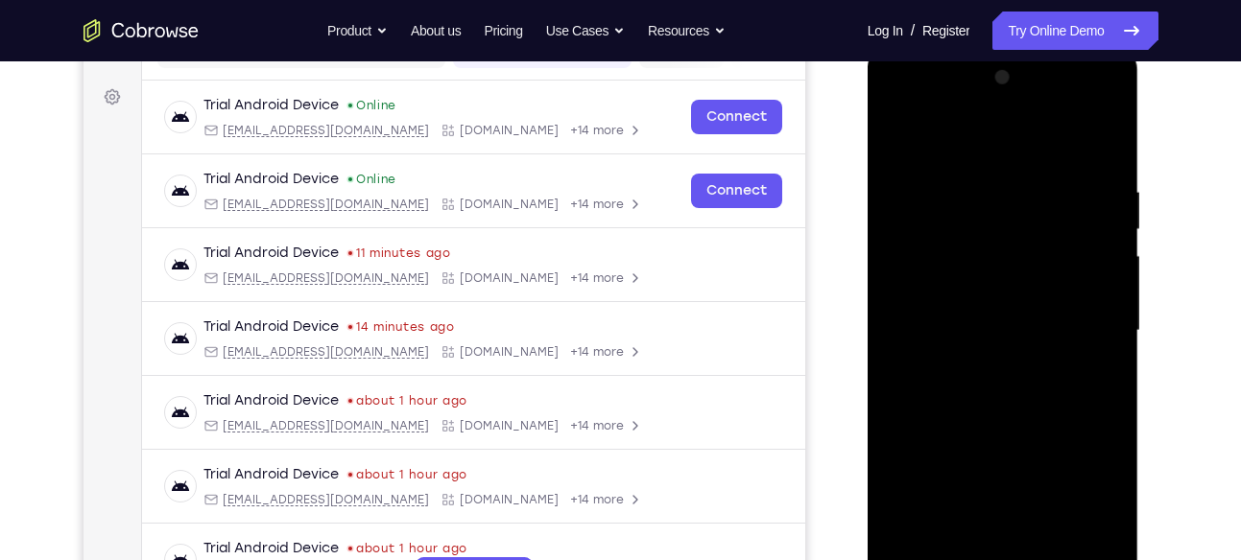
scroll to position [267, 0]
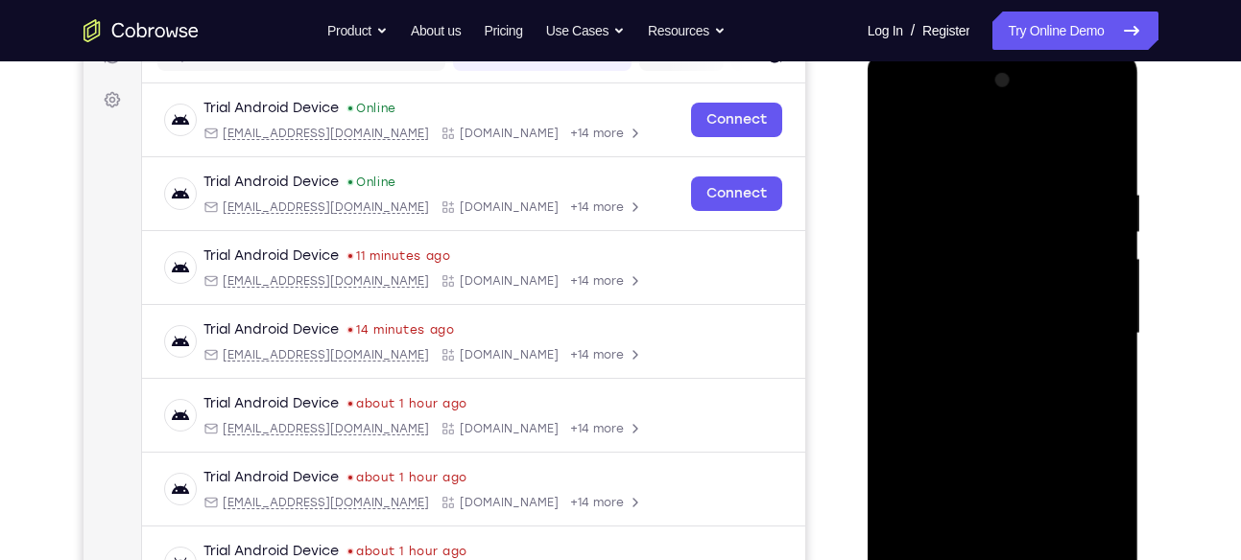
click at [900, 107] on div at bounding box center [1003, 333] width 242 height 537
click at [1083, 328] on div at bounding box center [1003, 333] width 242 height 537
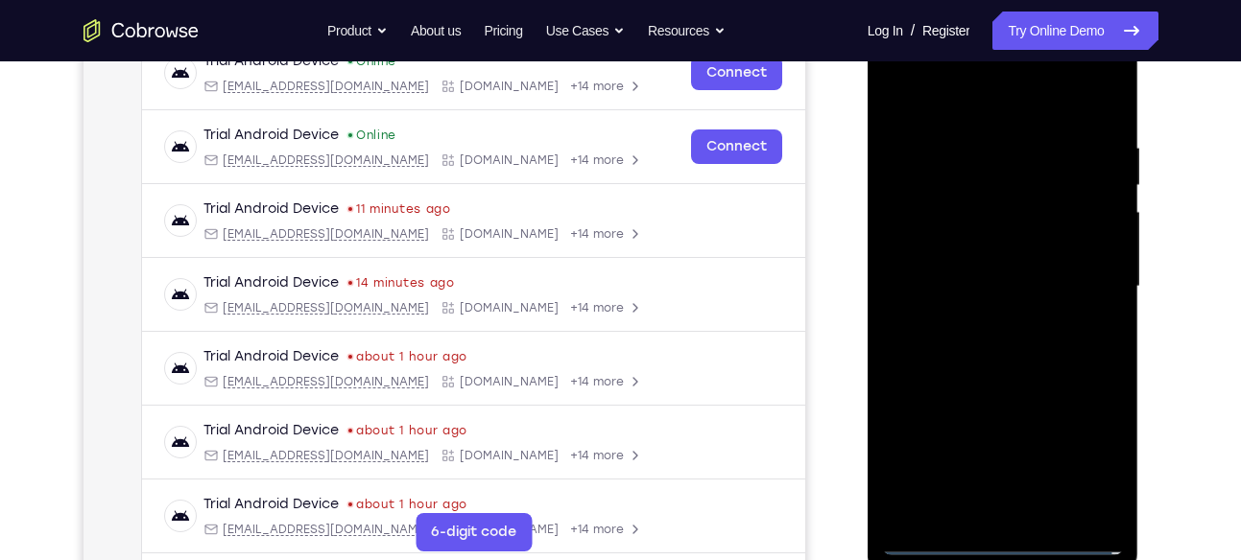
scroll to position [386, 0]
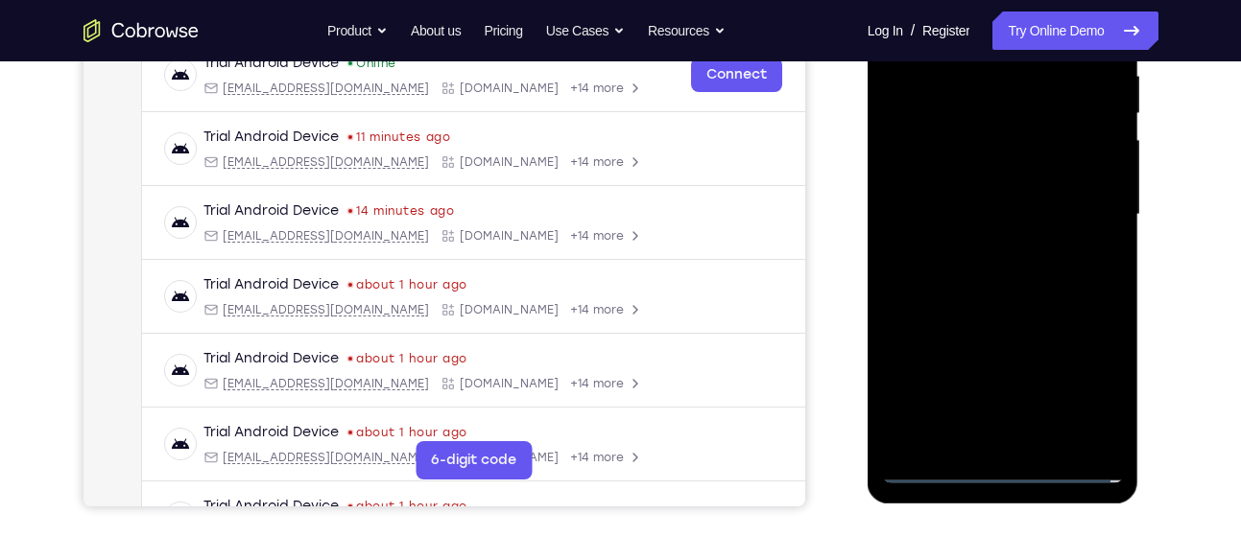
click at [973, 422] on div at bounding box center [1003, 214] width 242 height 537
click at [983, 249] on div at bounding box center [1003, 214] width 242 height 537
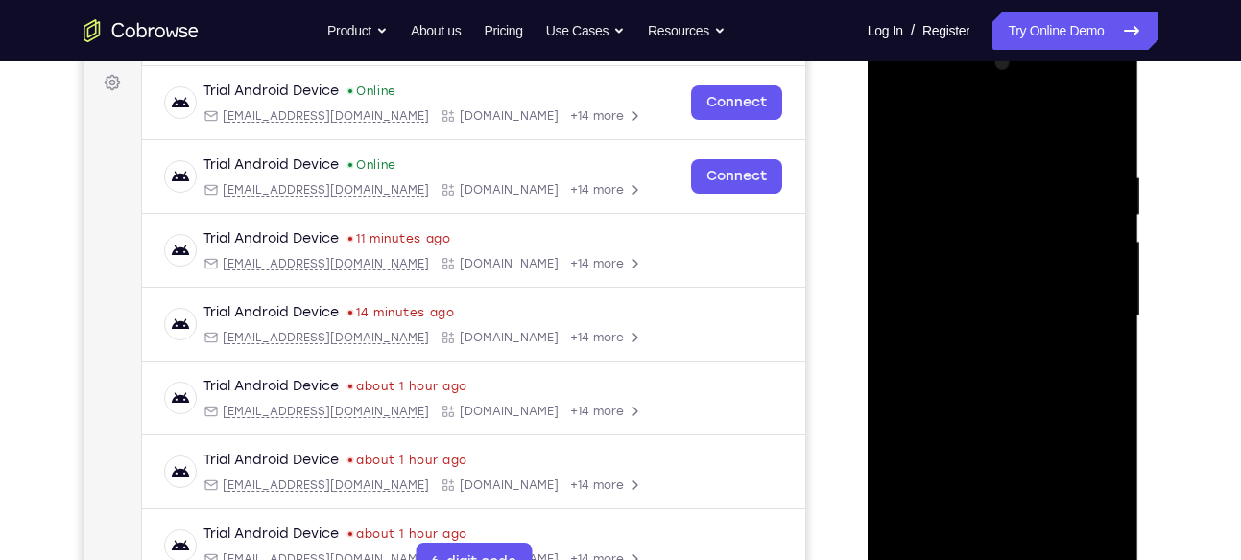
scroll to position [316, 0]
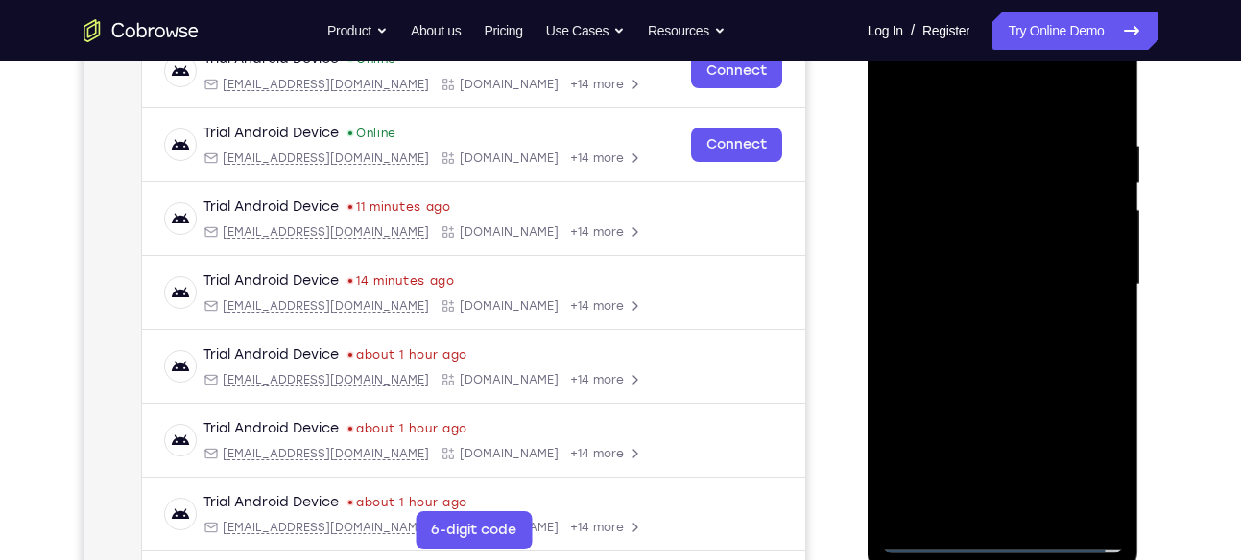
click at [972, 267] on div at bounding box center [1003, 284] width 242 height 537
click at [969, 245] on div at bounding box center [1003, 284] width 242 height 537
click at [976, 284] on div at bounding box center [1003, 284] width 242 height 537
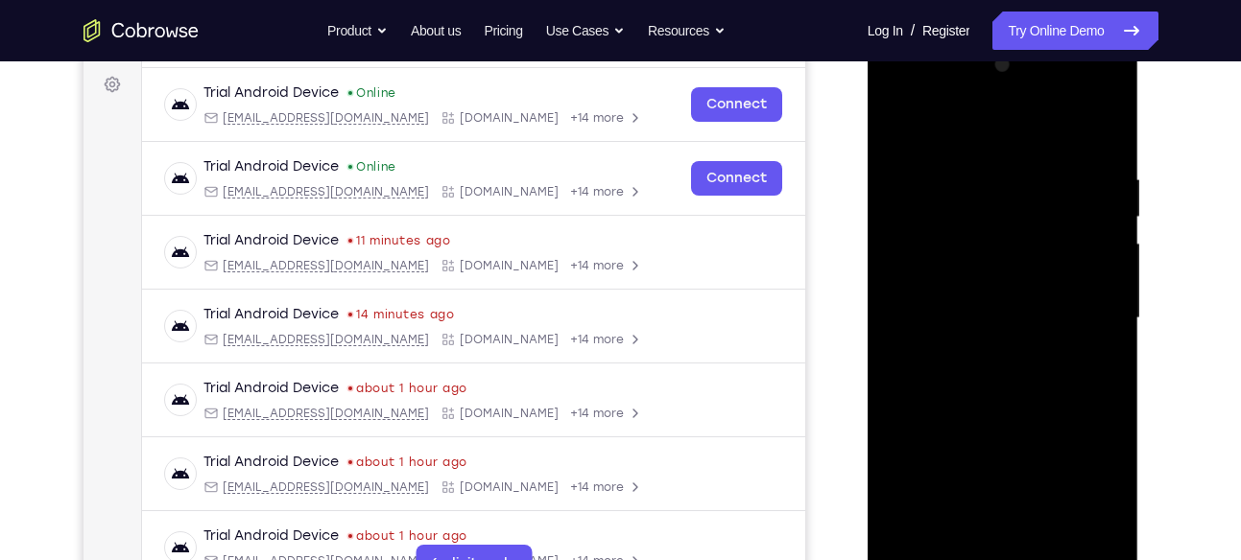
scroll to position [281, 0]
click at [979, 383] on div at bounding box center [1003, 319] width 242 height 537
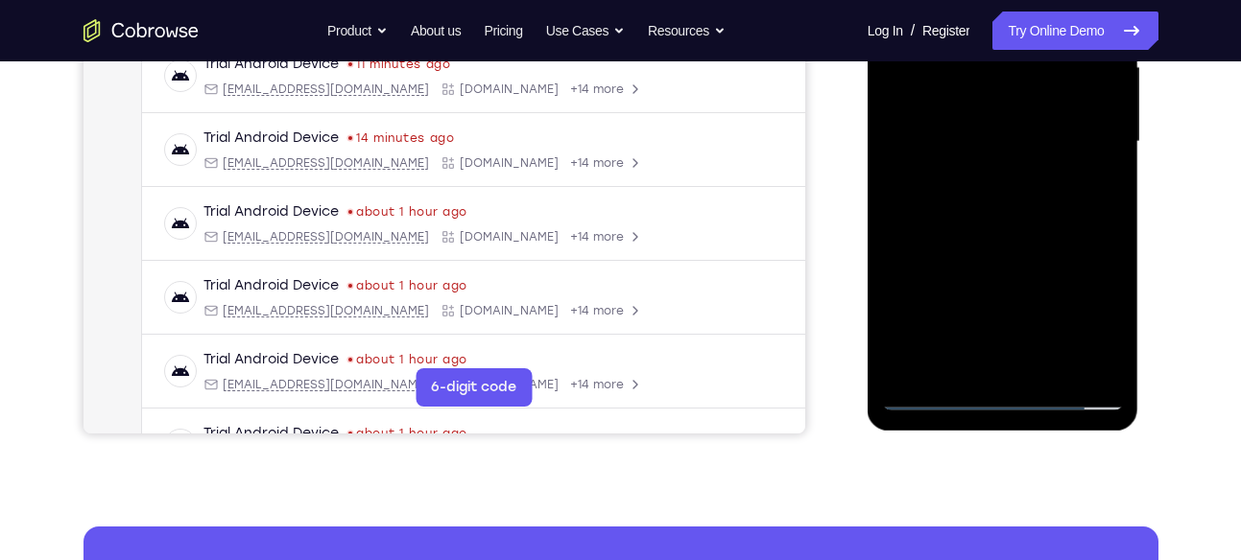
scroll to position [460, 0]
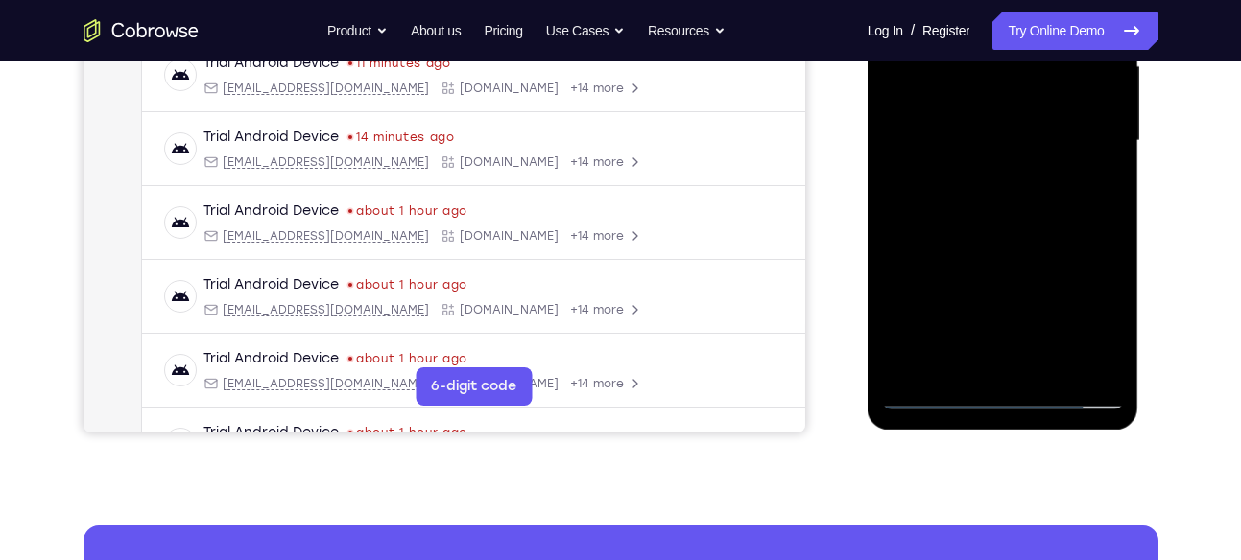
click at [1007, 223] on div at bounding box center [1003, 140] width 242 height 537
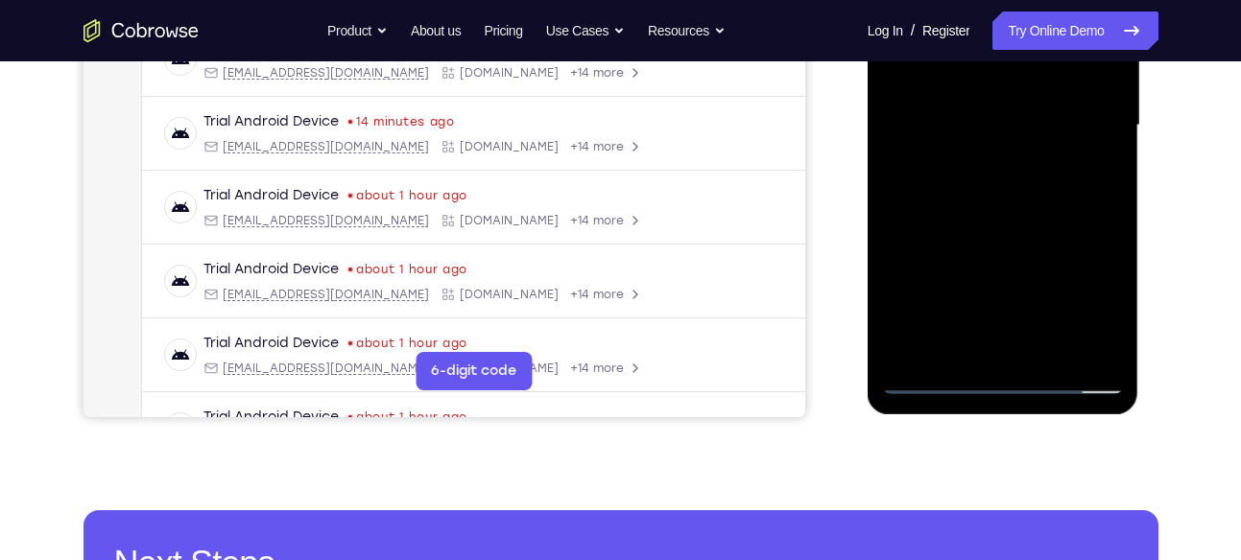
scroll to position [481, 0]
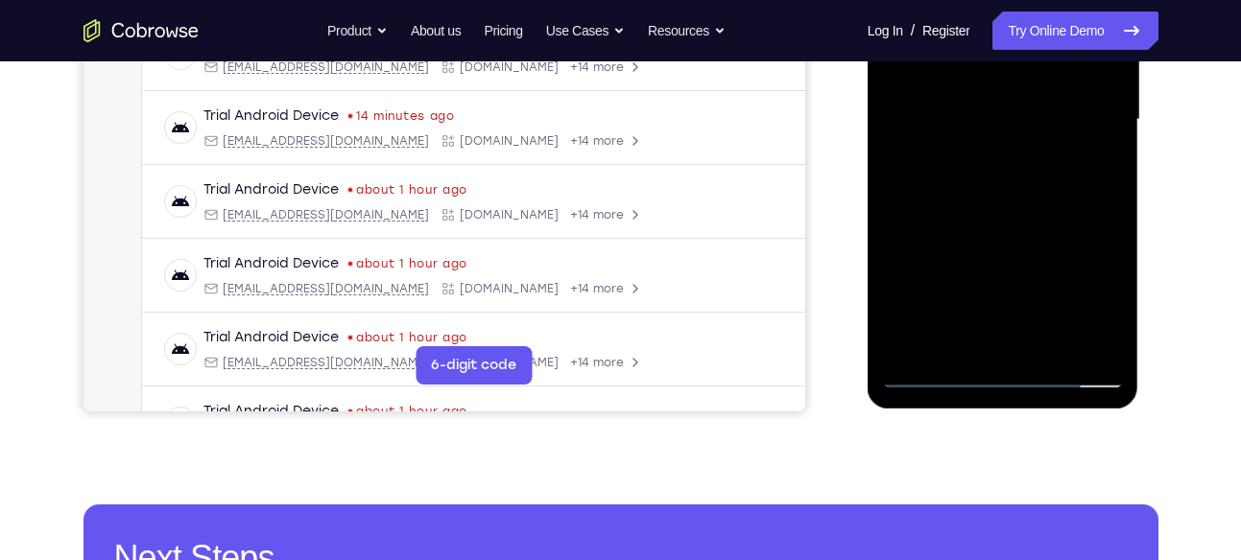
click at [1053, 349] on div at bounding box center [1003, 119] width 242 height 537
click at [1008, 224] on div at bounding box center [1003, 119] width 242 height 537
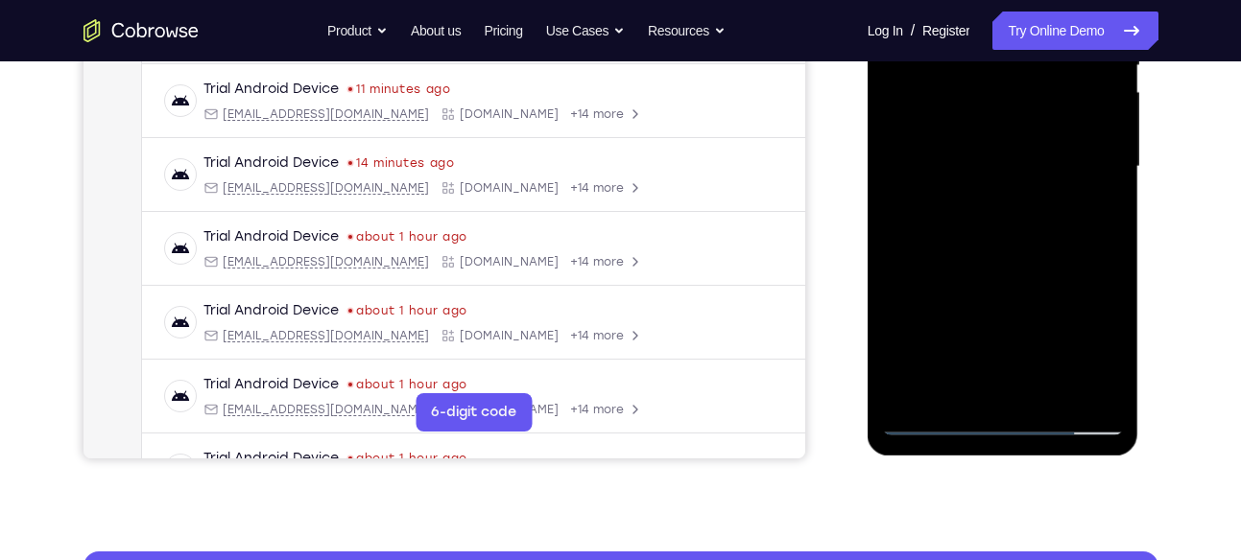
scroll to position [433, 0]
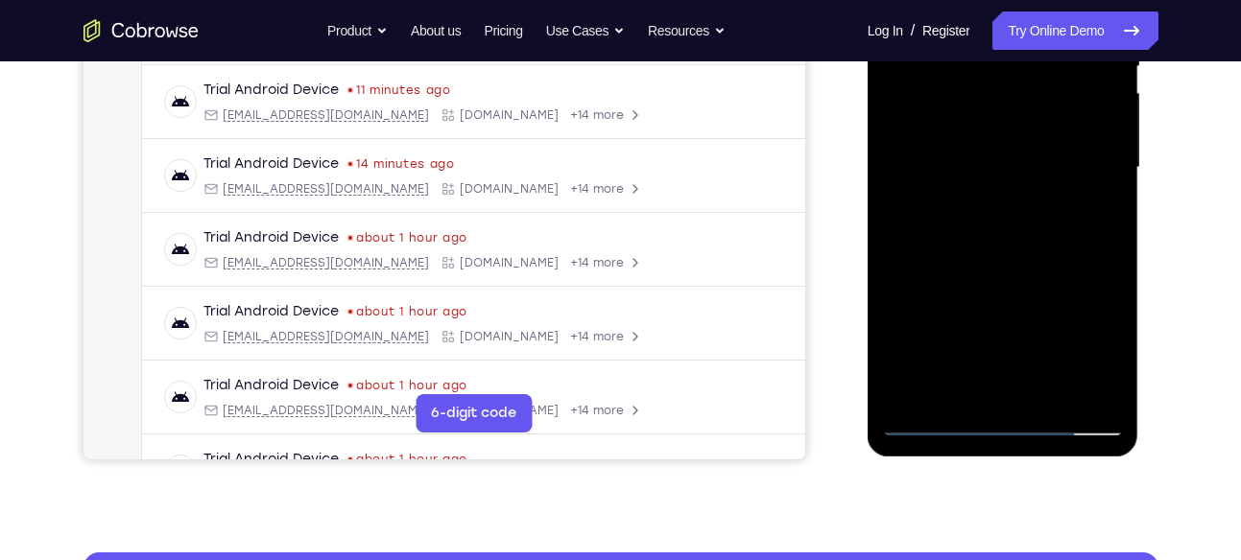
click at [993, 136] on div at bounding box center [1003, 167] width 242 height 537
click at [979, 382] on div at bounding box center [1003, 167] width 242 height 537
click at [1100, 350] on div at bounding box center [1003, 167] width 242 height 537
click at [1108, 344] on div at bounding box center [1003, 167] width 242 height 537
click at [933, 421] on div at bounding box center [1003, 167] width 242 height 537
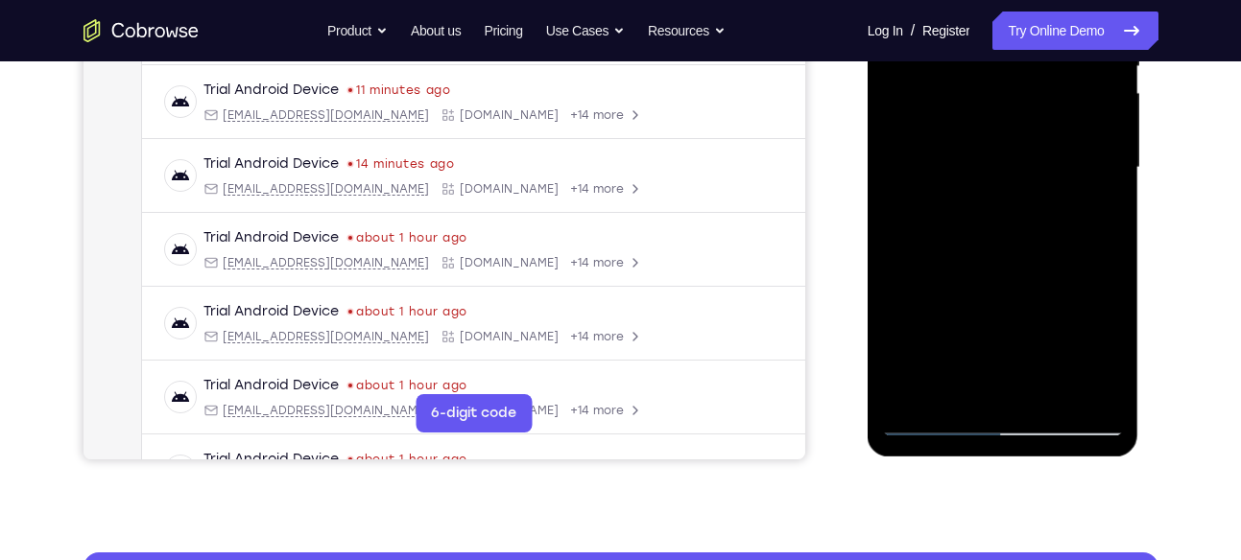
click at [933, 421] on div at bounding box center [1003, 167] width 242 height 537
click at [1021, 183] on div at bounding box center [1003, 167] width 242 height 537
click at [935, 420] on div at bounding box center [1003, 167] width 242 height 537
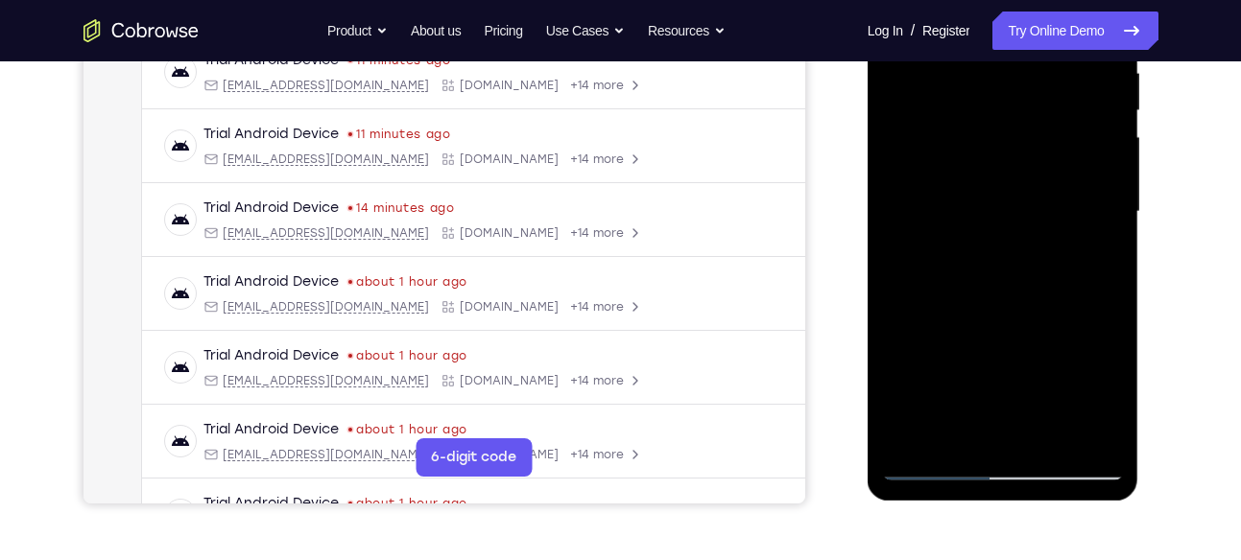
scroll to position [388, 0]
click at [983, 227] on div at bounding box center [1003, 212] width 242 height 537
click at [949, 395] on div at bounding box center [1003, 212] width 242 height 537
click at [1001, 396] on div at bounding box center [1003, 212] width 242 height 537
click at [1102, 372] on div at bounding box center [1003, 212] width 242 height 537
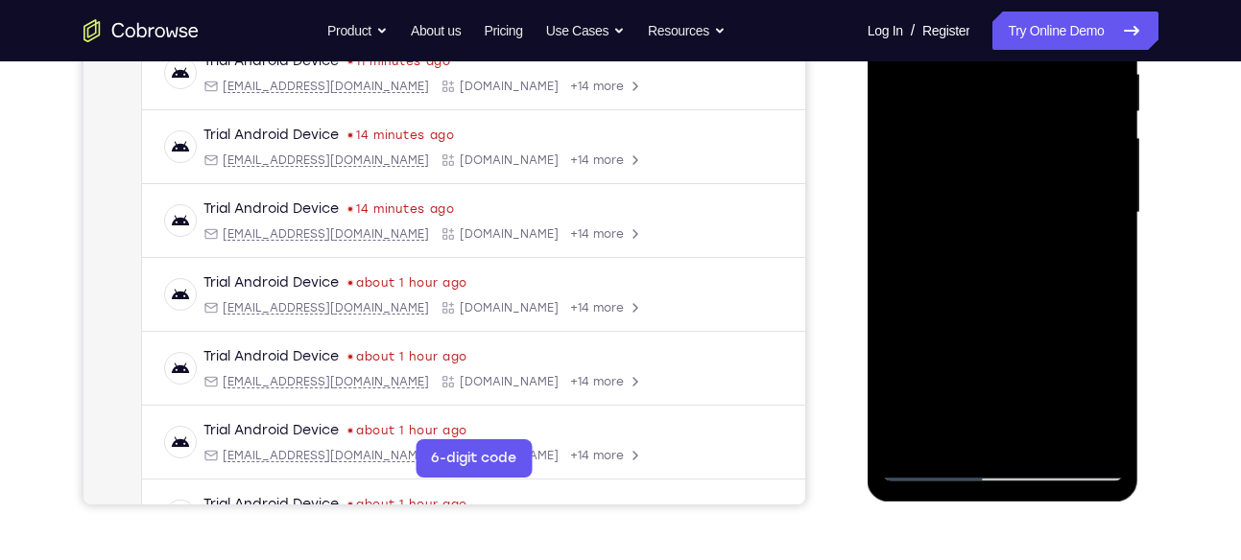
click at [1102, 372] on div at bounding box center [1003, 212] width 242 height 537
click at [933, 377] on div at bounding box center [1003, 212] width 242 height 537
drag, startPoint x: 1053, startPoint y: 327, endPoint x: 1052, endPoint y: 246, distance: 81.6
click at [1052, 246] on div at bounding box center [1003, 212] width 242 height 537
click at [960, 341] on div at bounding box center [1003, 212] width 242 height 537
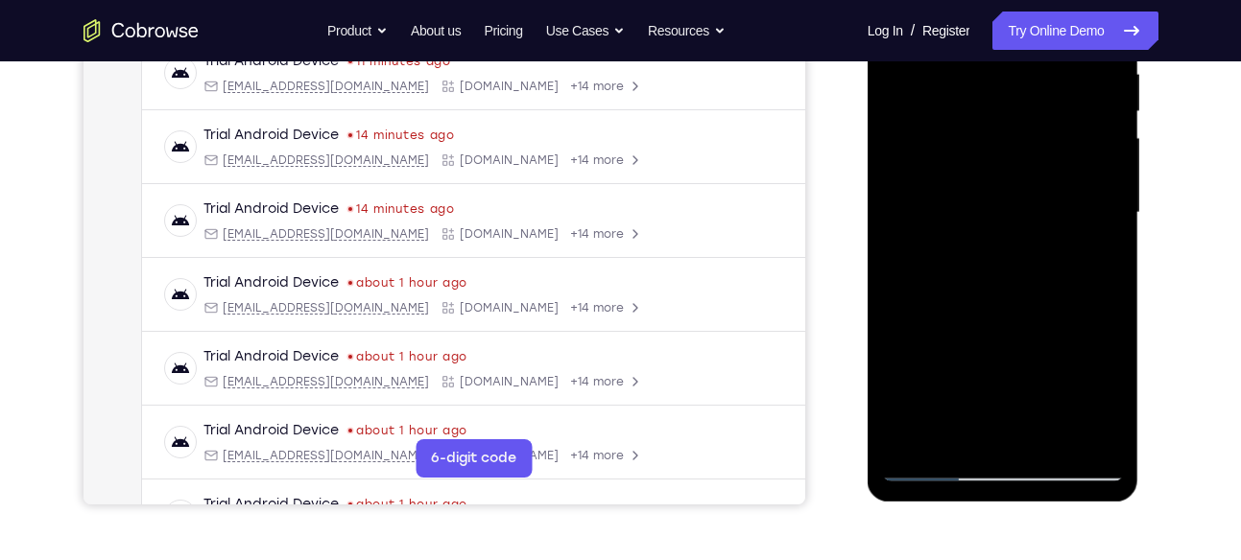
click at [899, 318] on div at bounding box center [1003, 212] width 242 height 537
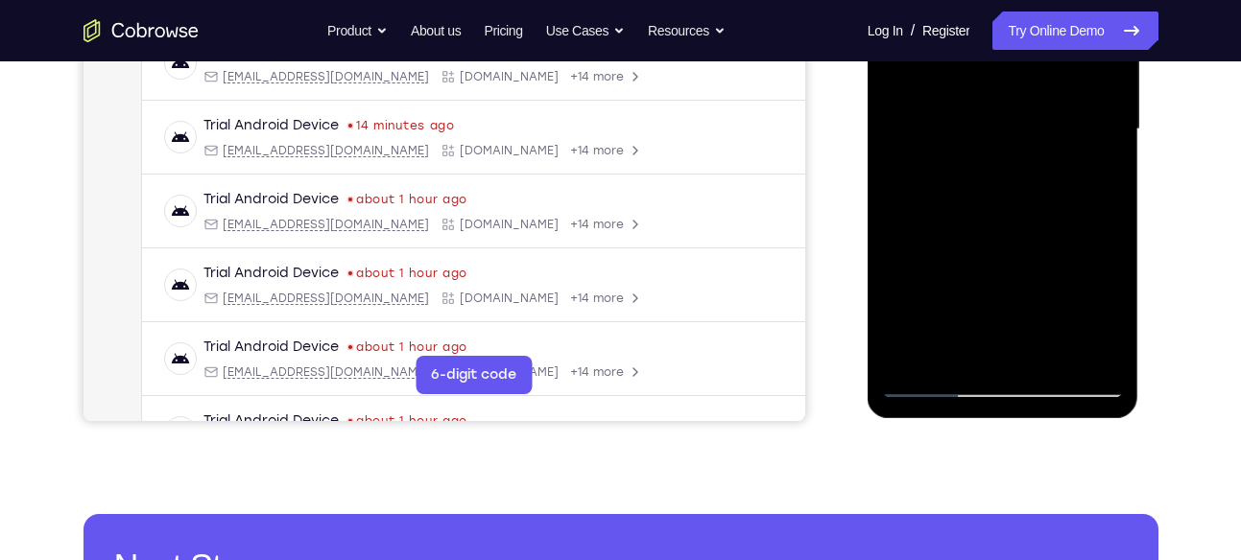
scroll to position [475, 0]
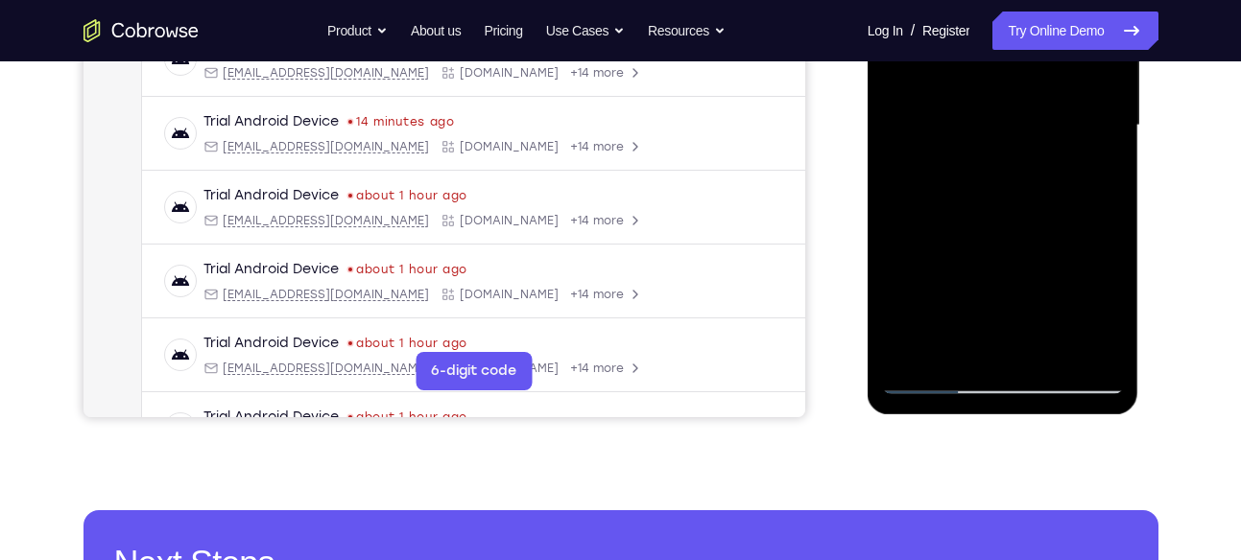
click at [930, 387] on div at bounding box center [1003, 125] width 242 height 537
click at [928, 381] on div at bounding box center [1003, 125] width 242 height 537
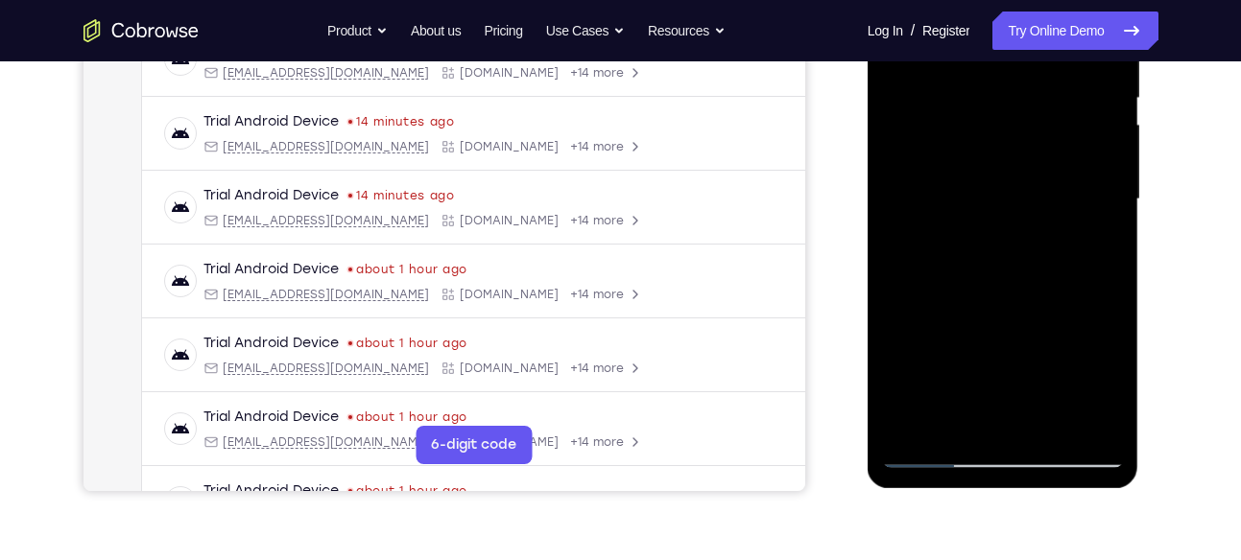
scroll to position [320, 0]
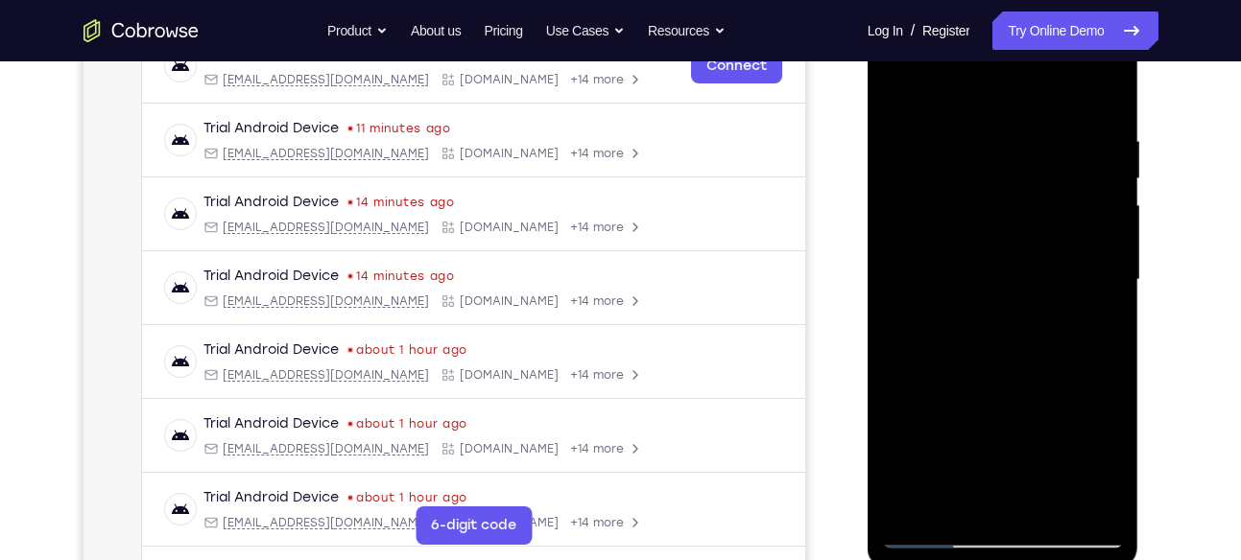
click at [983, 138] on div at bounding box center [1003, 280] width 242 height 537
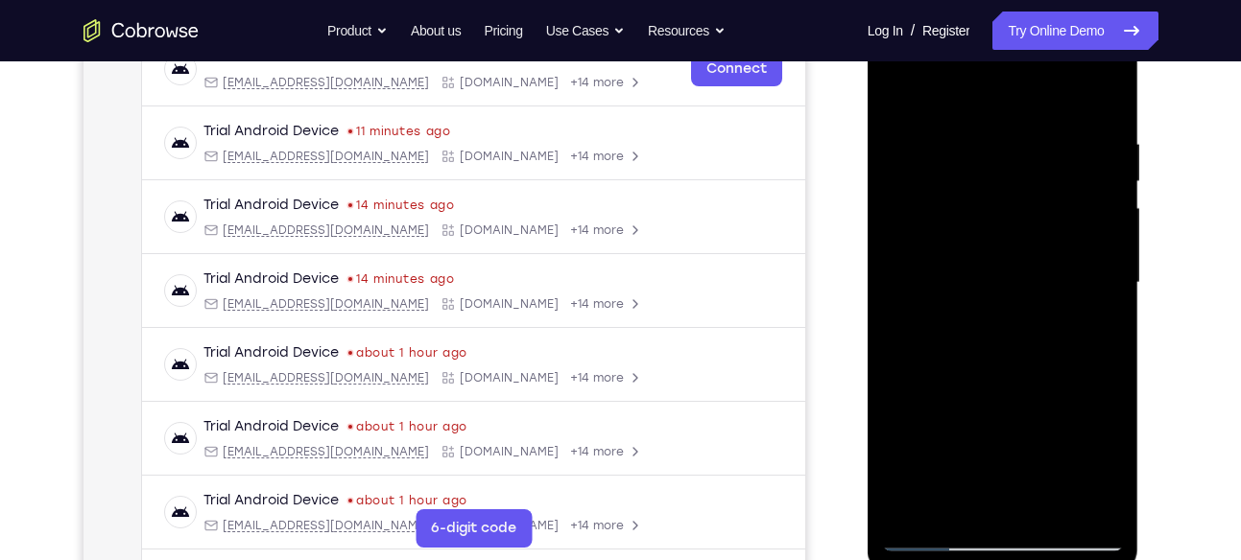
click at [1107, 277] on div at bounding box center [1003, 282] width 242 height 537
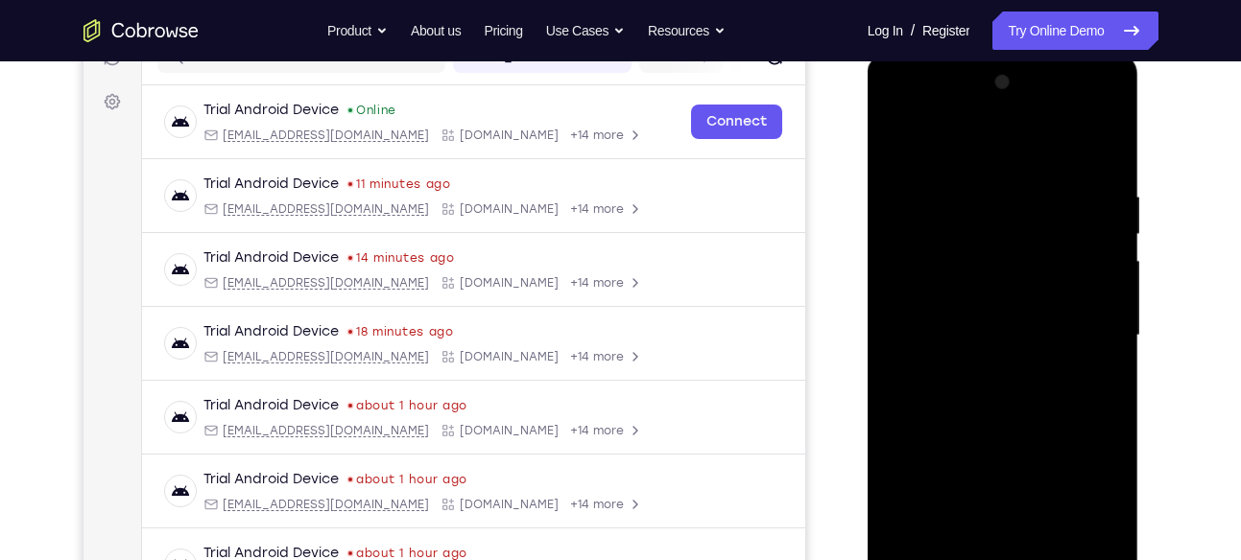
scroll to position [333, 0]
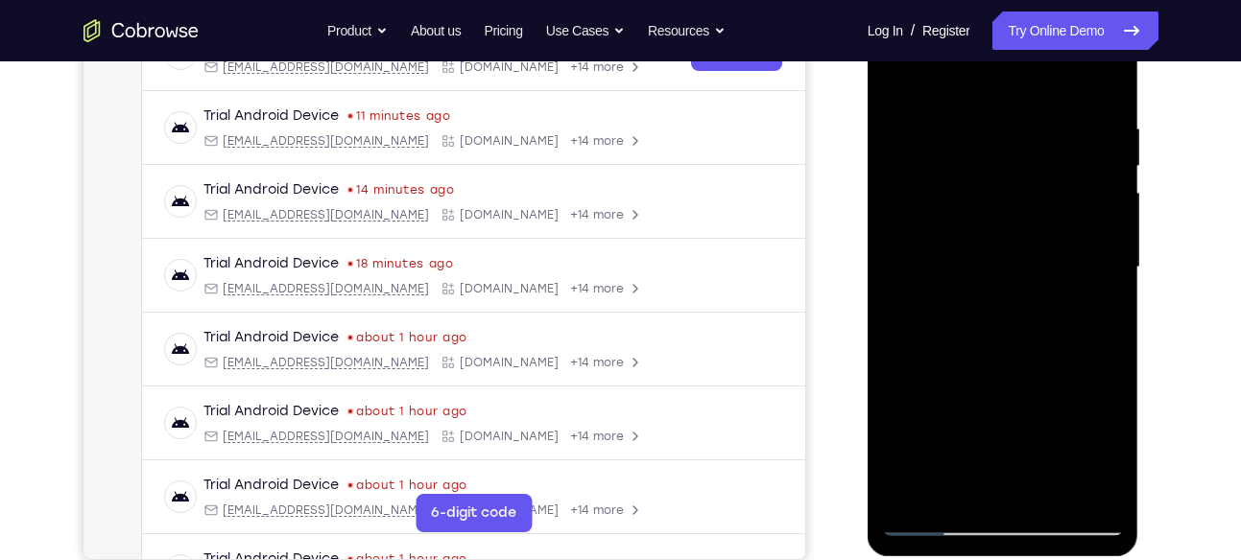
click at [1105, 258] on div at bounding box center [1003, 267] width 242 height 537
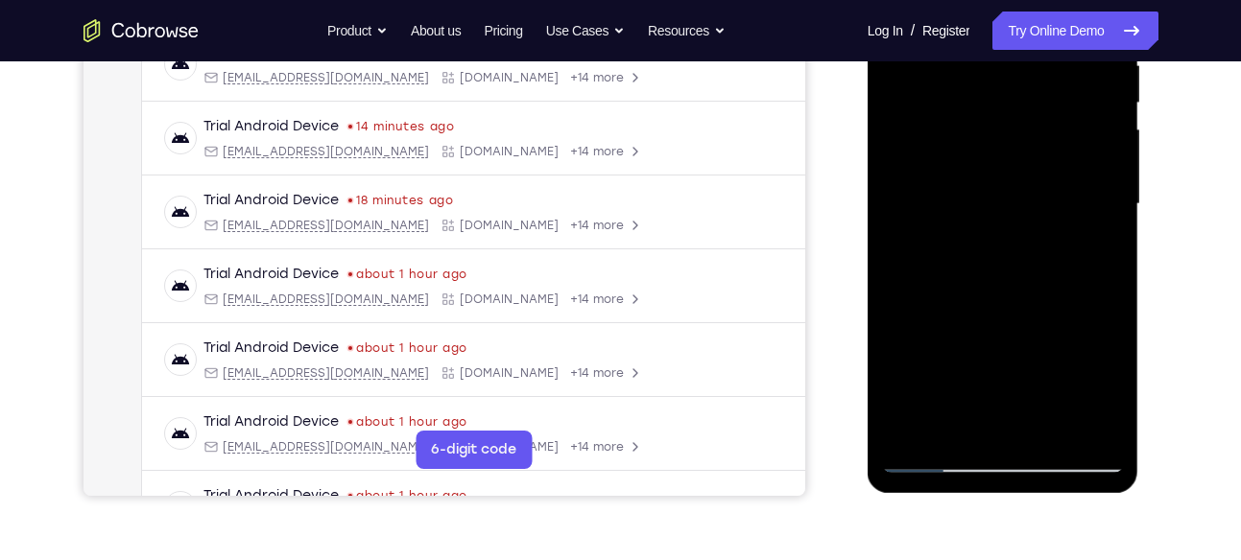
scroll to position [397, 0]
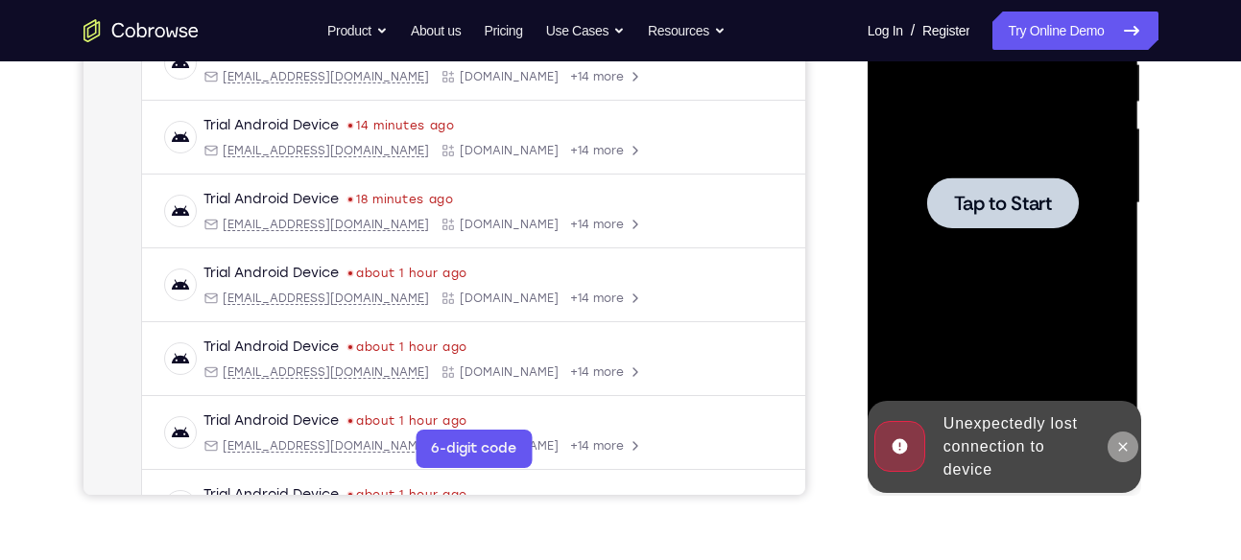
click at [1110, 442] on button at bounding box center [1122, 447] width 31 height 31
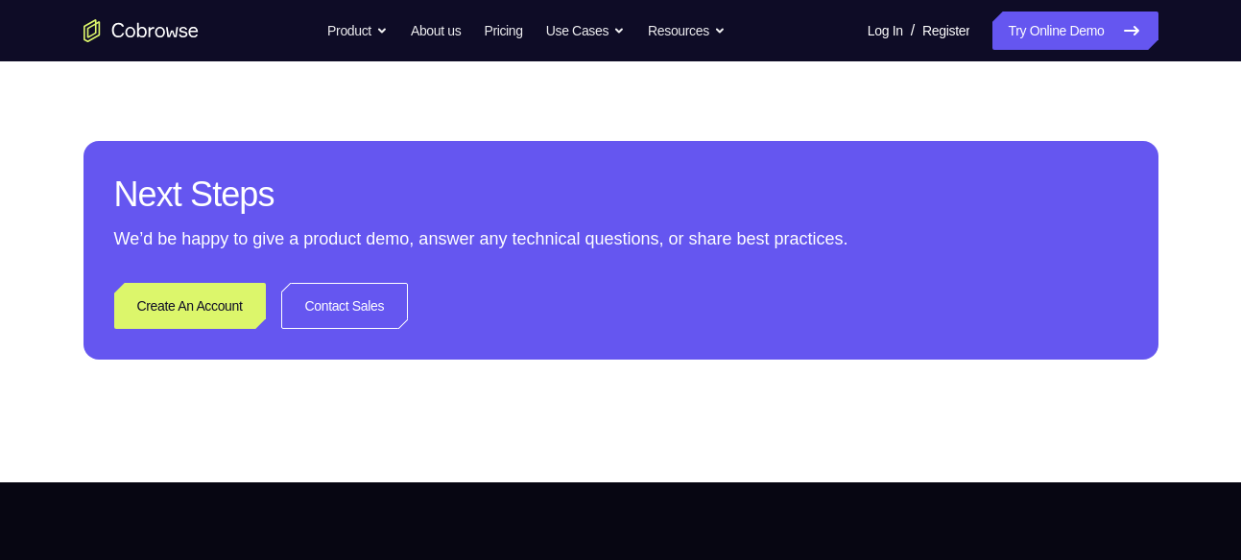
scroll to position [843, 0]
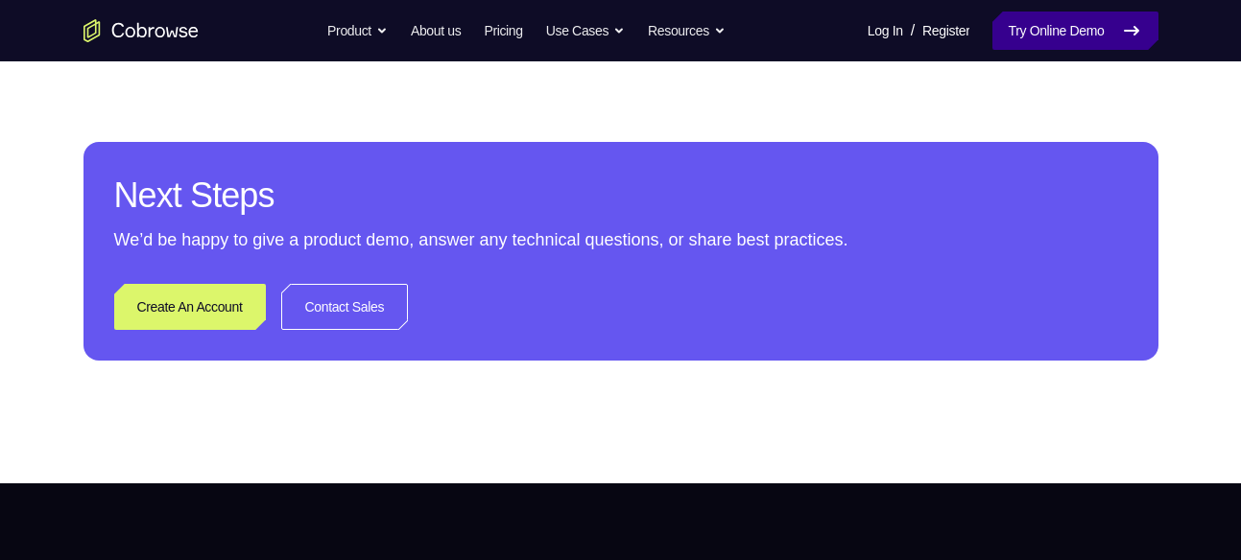
click at [1104, 40] on link "Try Online Demo" at bounding box center [1074, 31] width 165 height 38
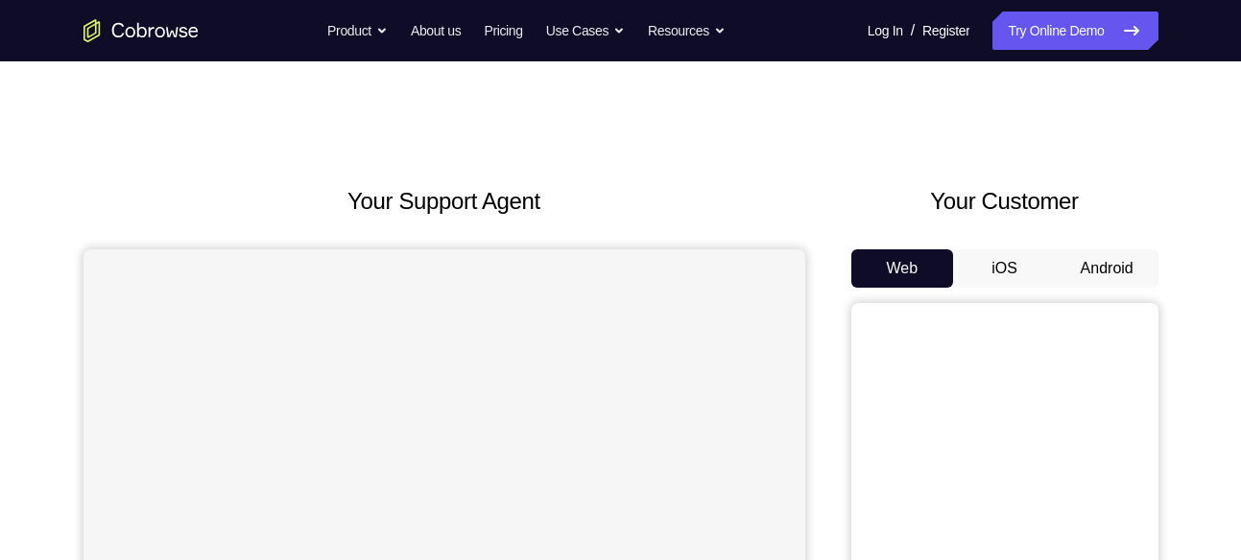
click at [1111, 269] on button "Android" at bounding box center [1106, 268] width 103 height 38
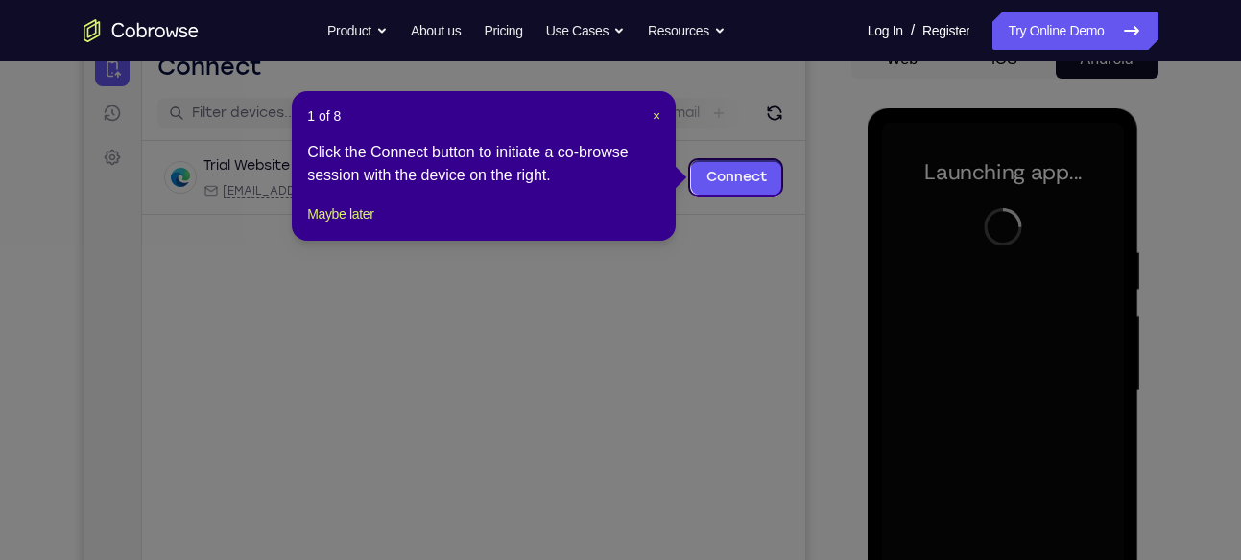
scroll to position [207, 0]
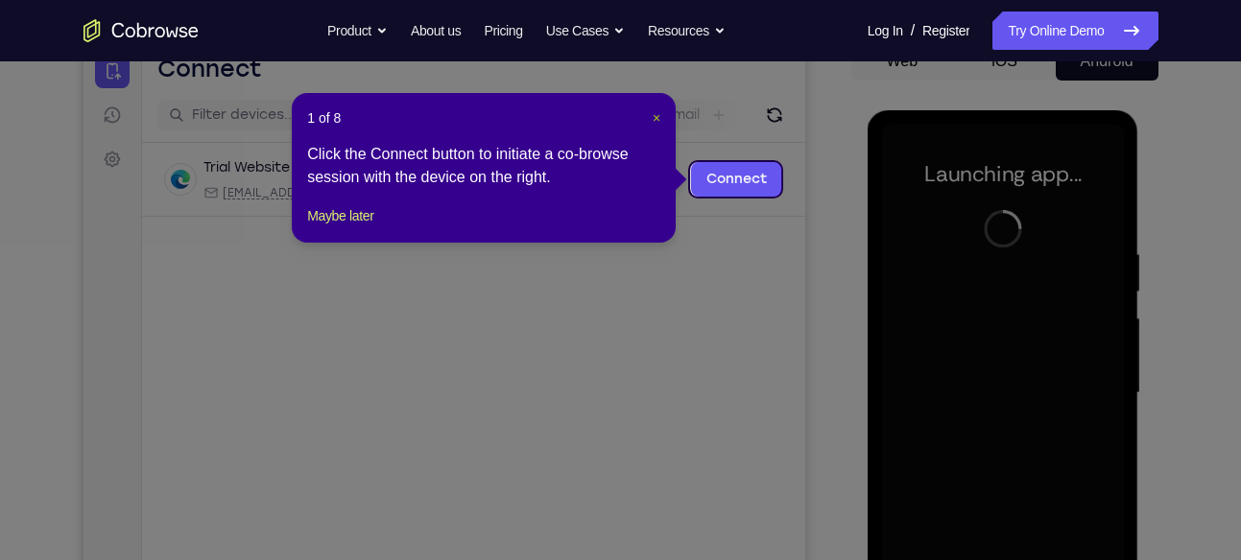
click at [655, 114] on span "×" at bounding box center [656, 117] width 8 height 15
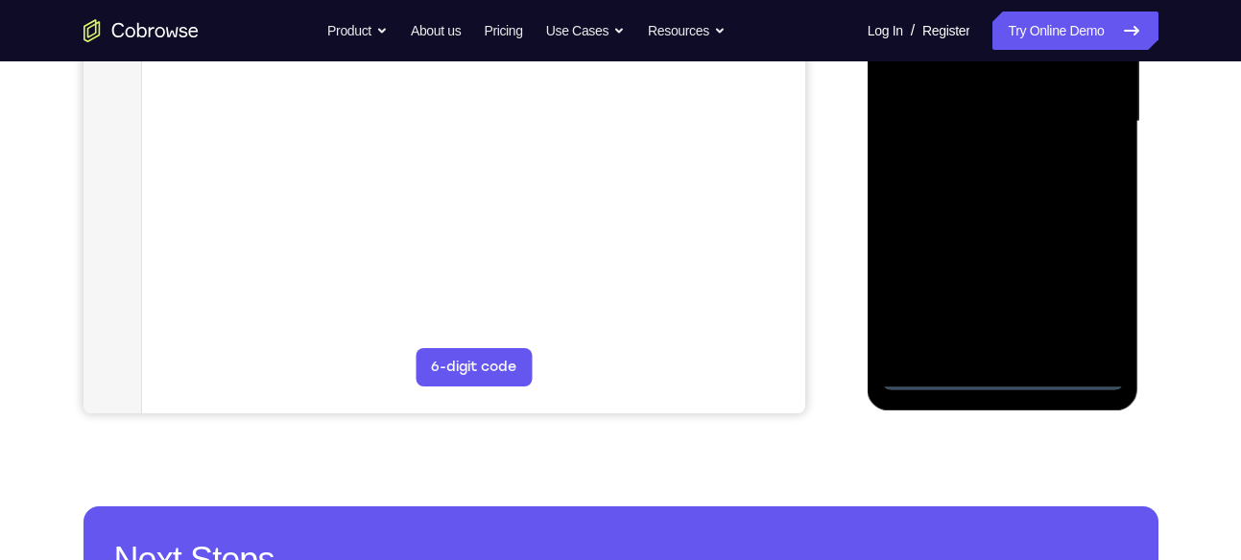
scroll to position [486, 0]
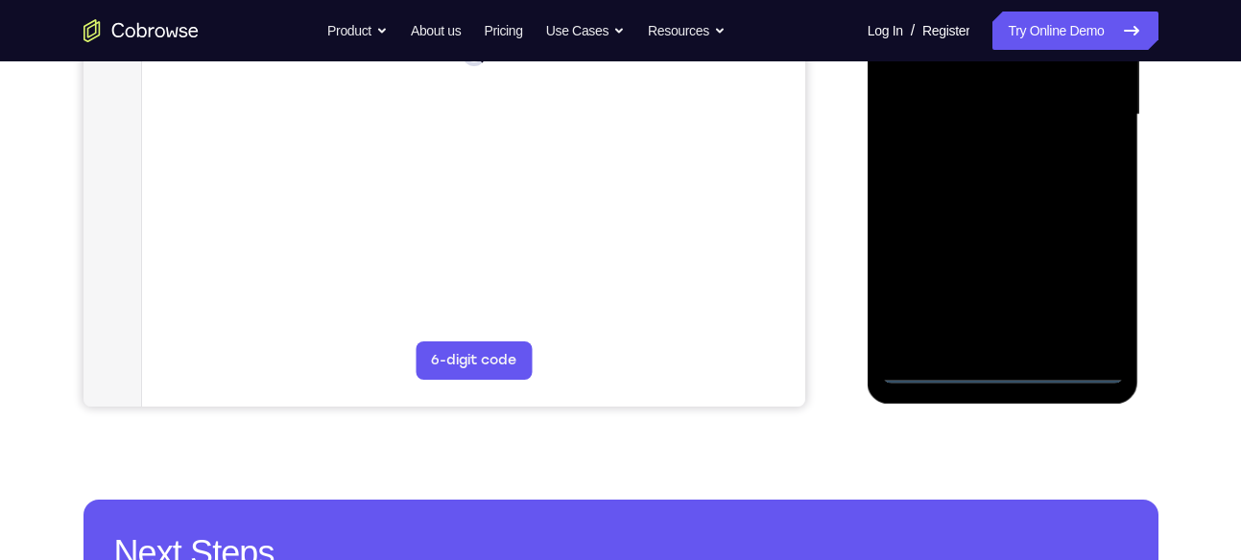
click at [995, 363] on div at bounding box center [1003, 114] width 242 height 537
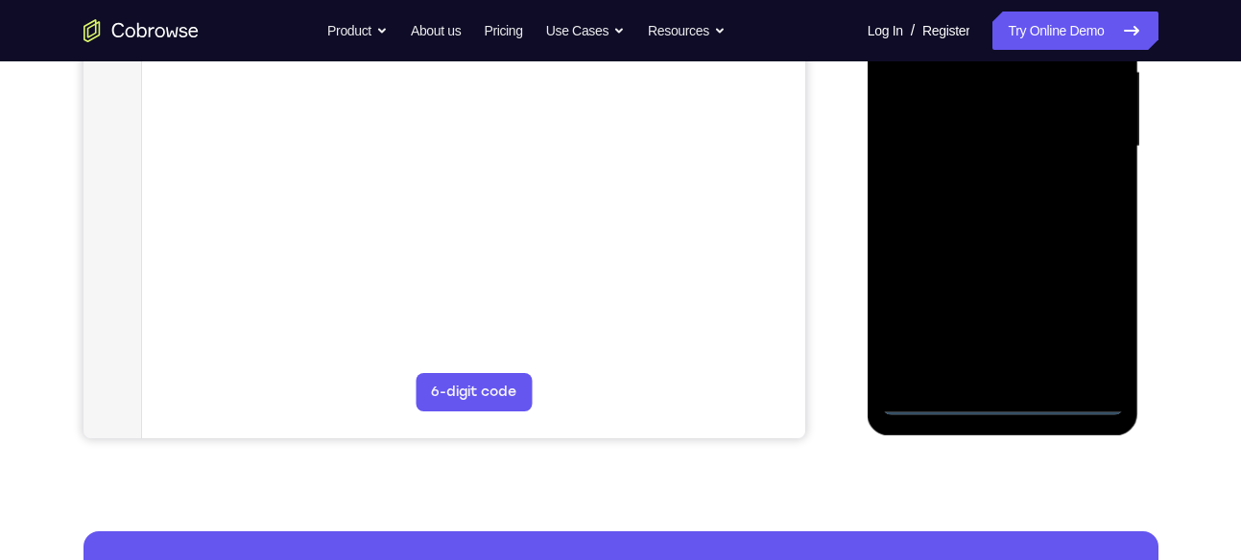
scroll to position [457, 0]
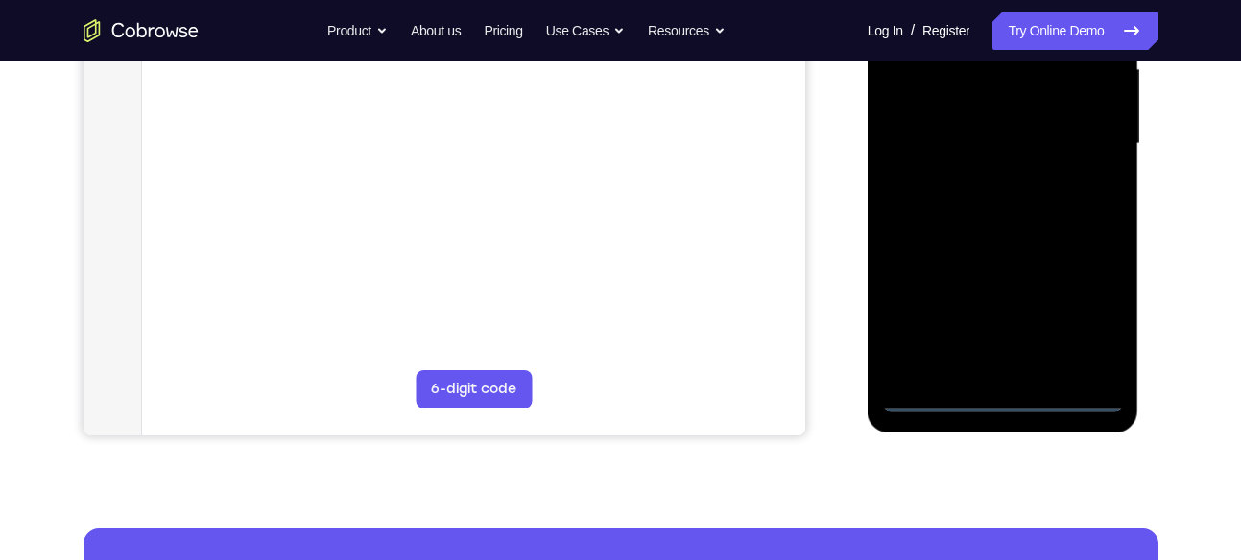
click at [1005, 396] on div at bounding box center [1003, 143] width 242 height 537
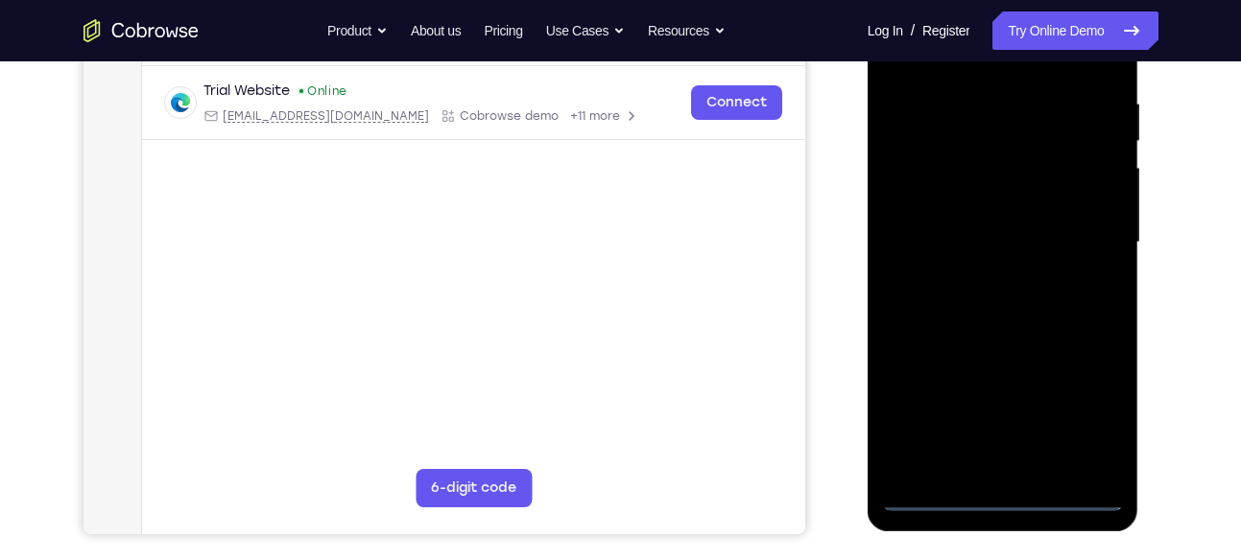
click at [1080, 412] on div at bounding box center [1003, 242] width 242 height 537
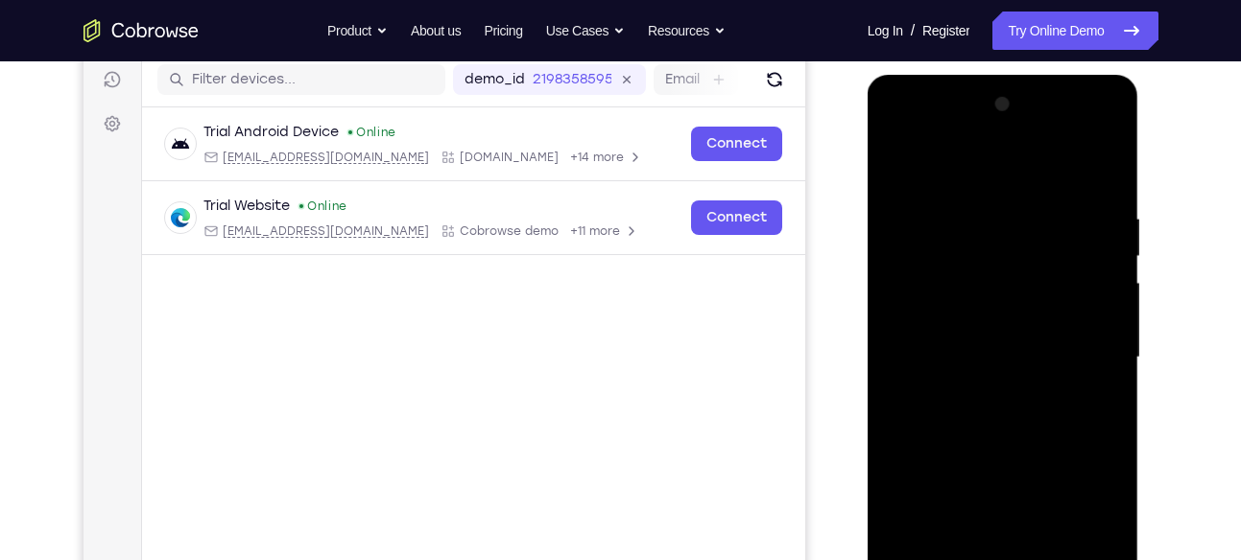
scroll to position [297, 0]
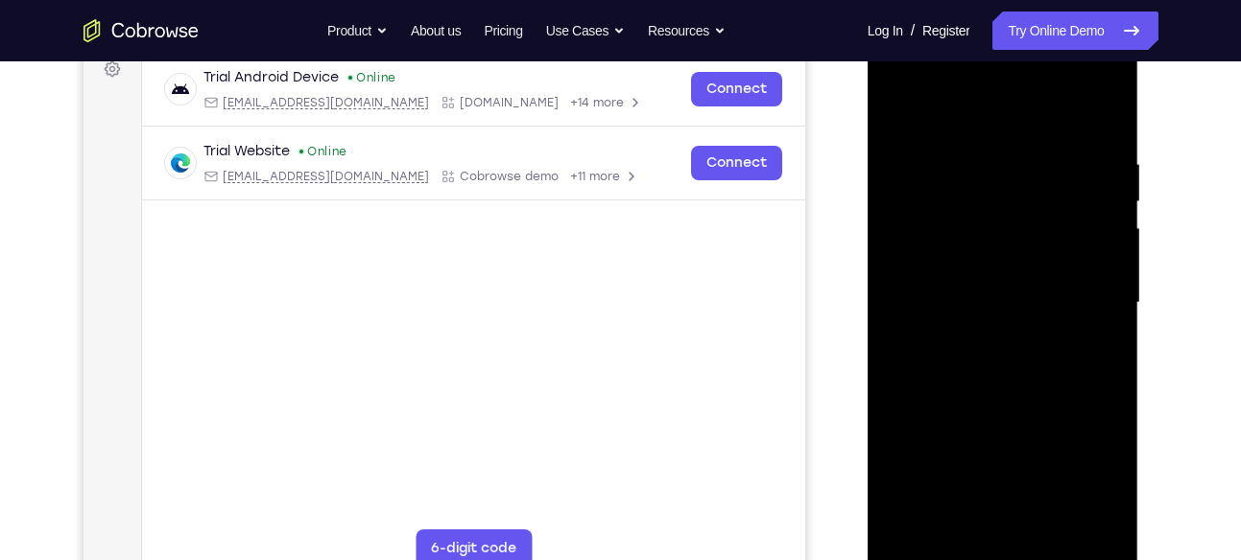
click at [898, 78] on div at bounding box center [1003, 303] width 242 height 537
click at [1086, 292] on div at bounding box center [1003, 303] width 242 height 537
click at [985, 339] on div at bounding box center [1003, 303] width 242 height 537
click at [961, 280] on div at bounding box center [1003, 303] width 242 height 537
click at [971, 275] on div at bounding box center [1003, 303] width 242 height 537
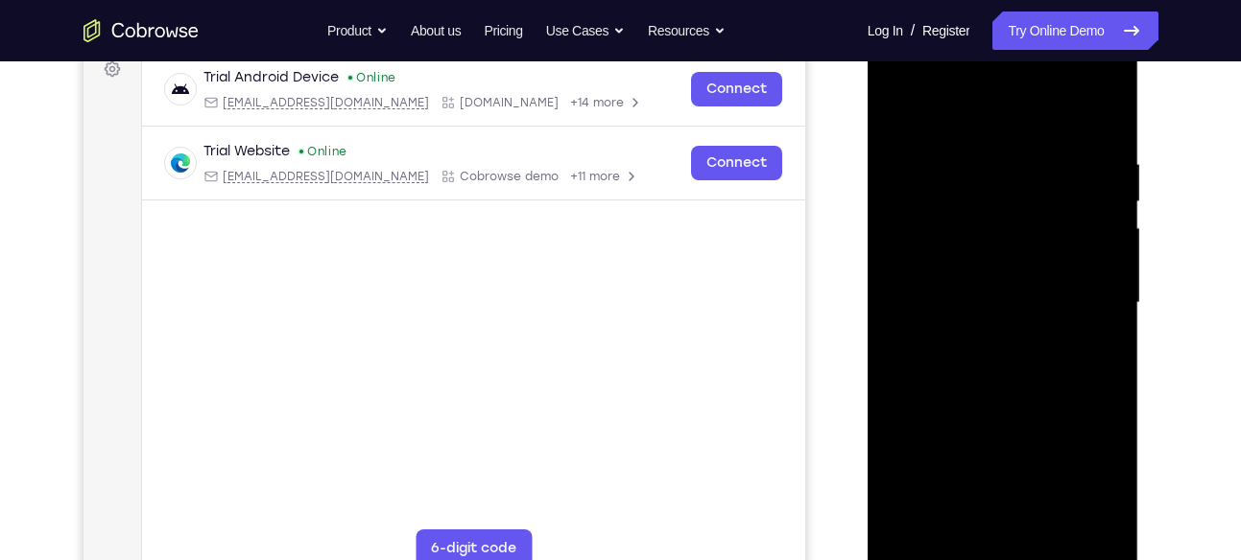
click at [998, 306] on div at bounding box center [1003, 303] width 242 height 537
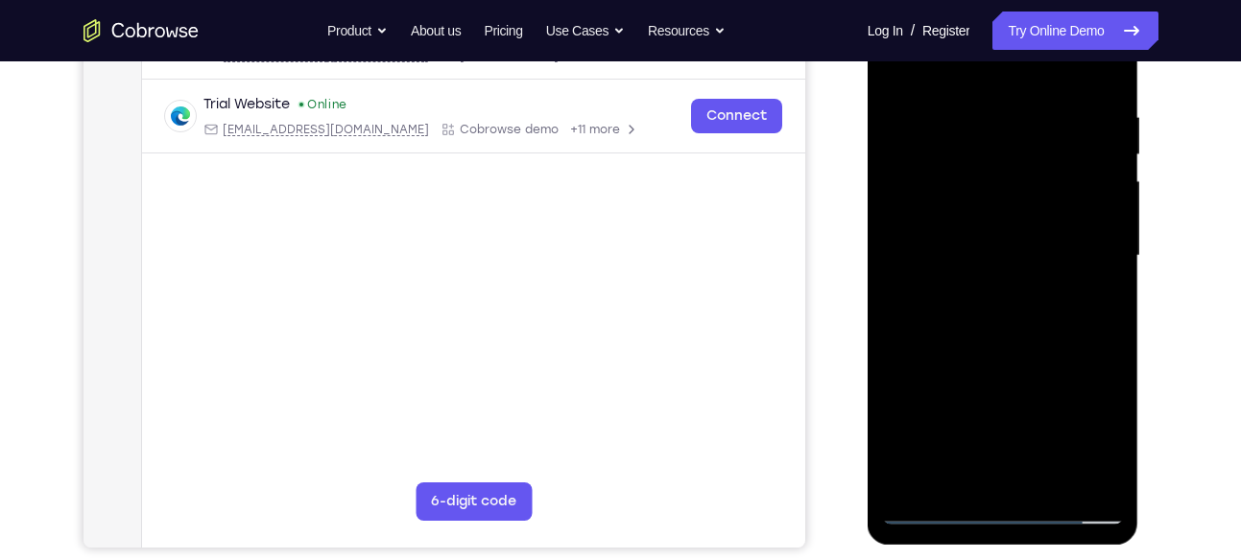
scroll to position [345, 0]
click at [998, 334] on div at bounding box center [1003, 255] width 242 height 537
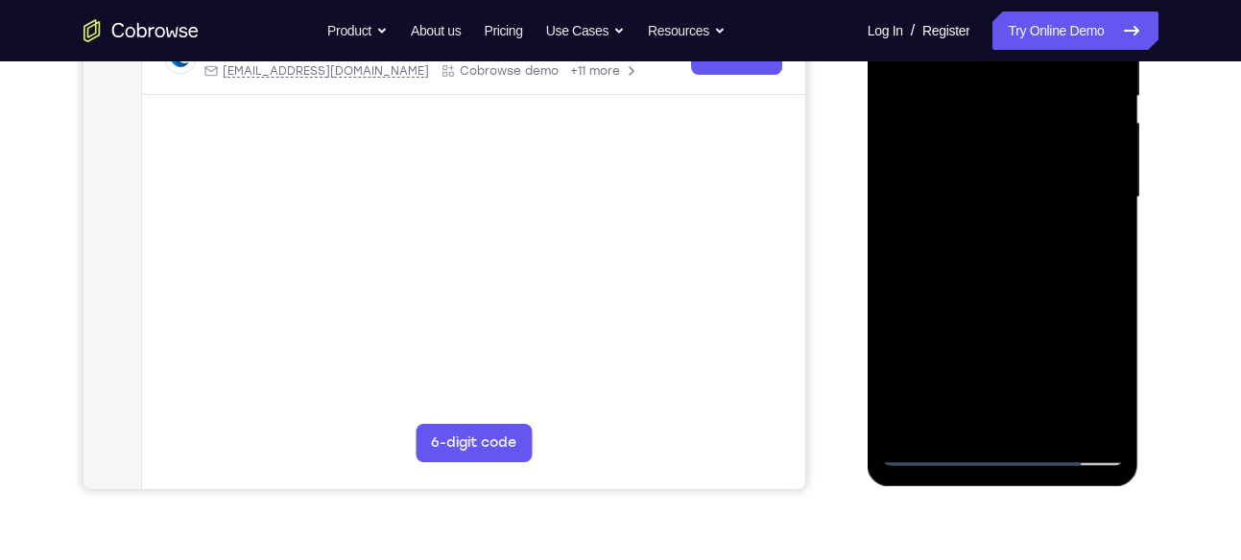
scroll to position [407, 0]
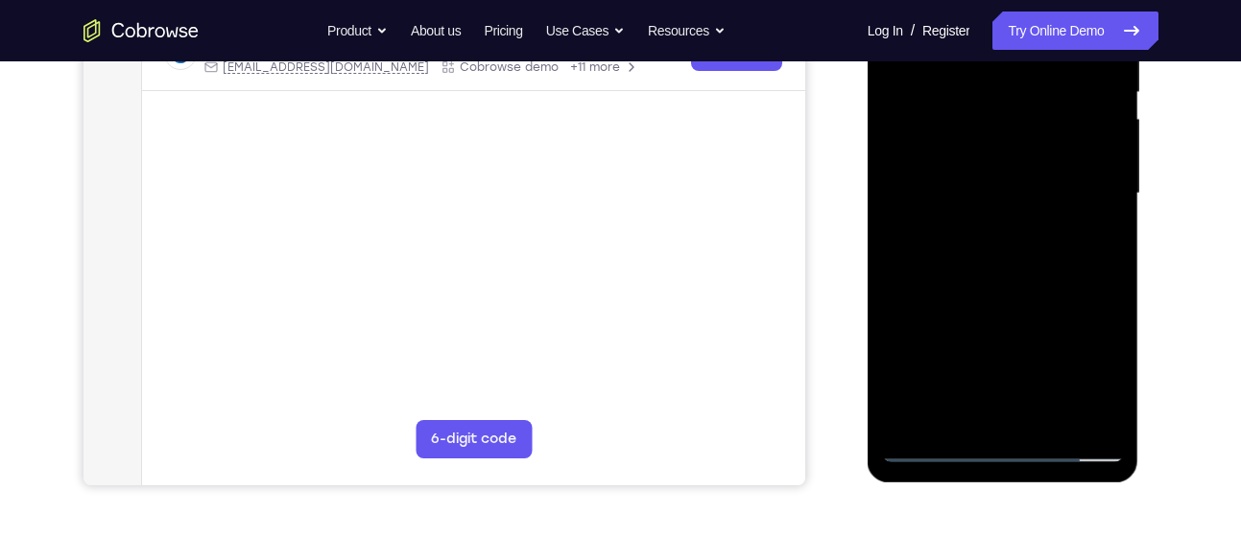
click at [1047, 415] on div at bounding box center [1003, 193] width 242 height 537
click at [999, 296] on div at bounding box center [1003, 193] width 242 height 537
click at [985, 171] on div at bounding box center [1003, 193] width 242 height 537
click at [1106, 379] on div at bounding box center [1003, 193] width 242 height 537
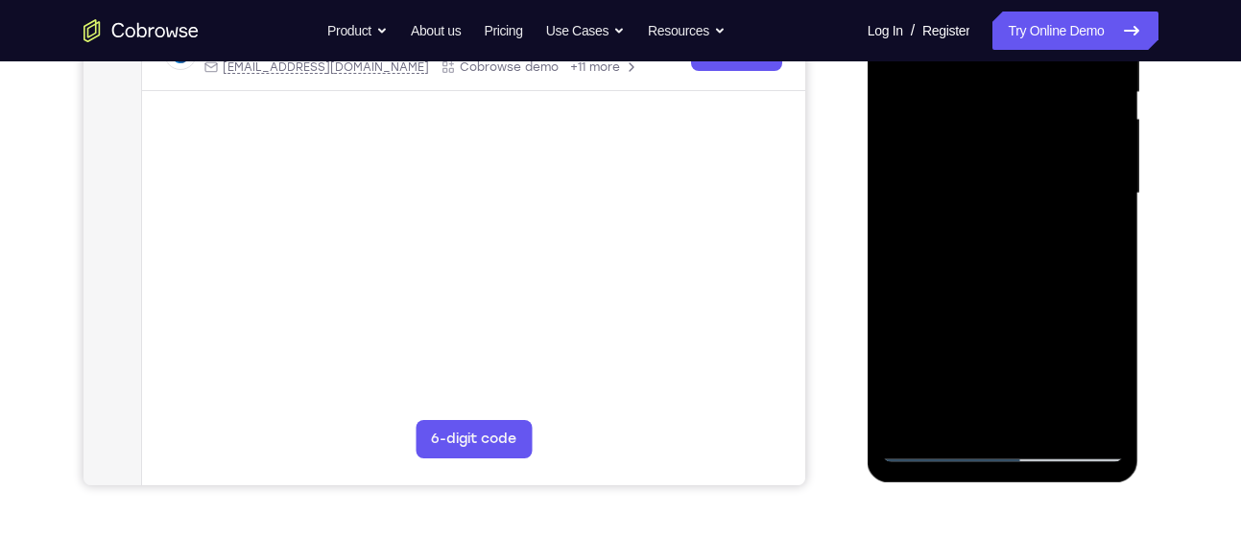
click at [1091, 241] on div at bounding box center [1003, 193] width 242 height 537
